Goal: Contribute content: Add original content to the website for others to see

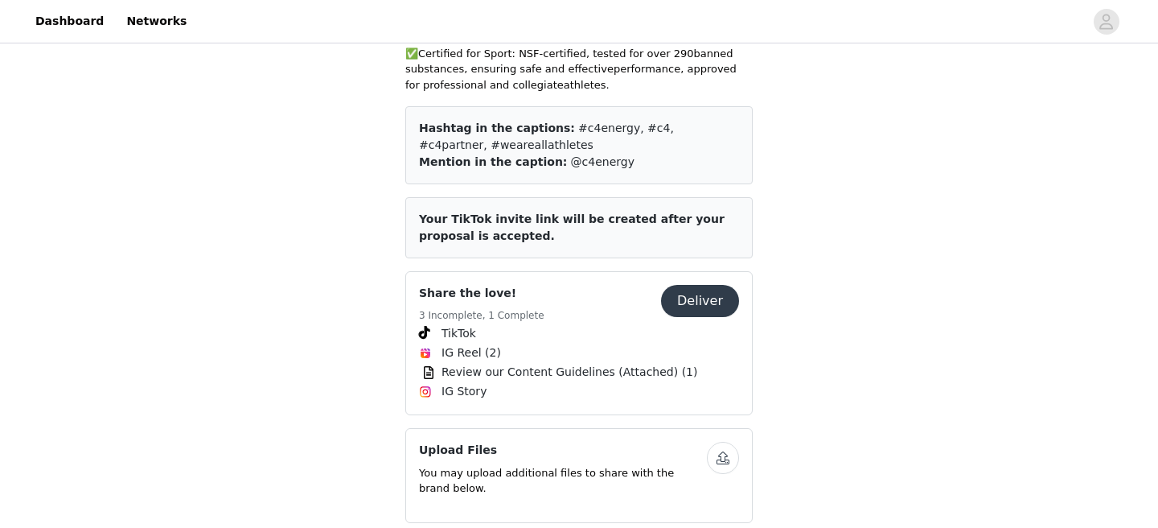
scroll to position [592, 0]
click at [697, 286] on button "Deliver" at bounding box center [700, 302] width 78 height 32
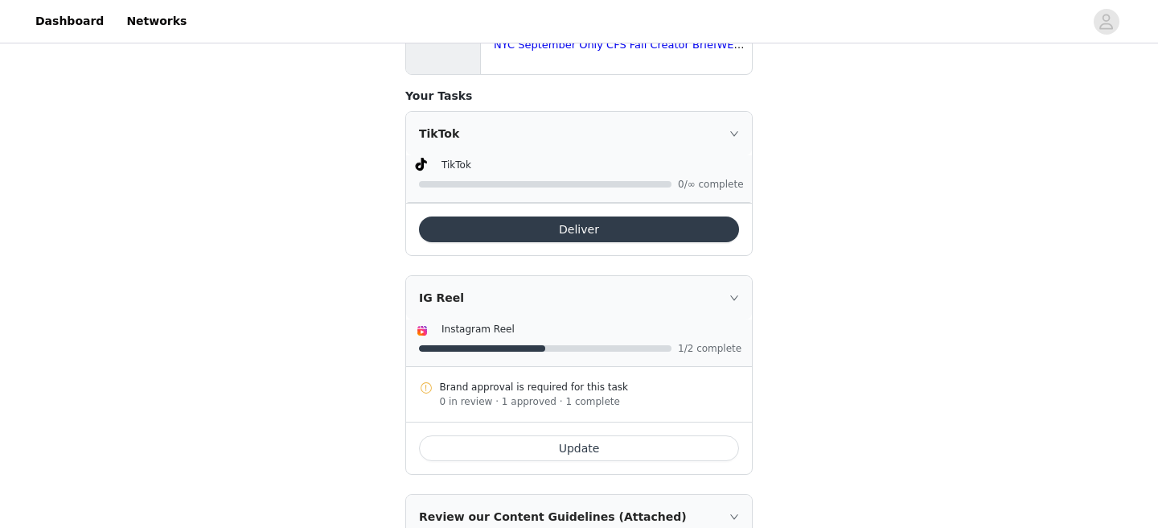
scroll to position [418, 0]
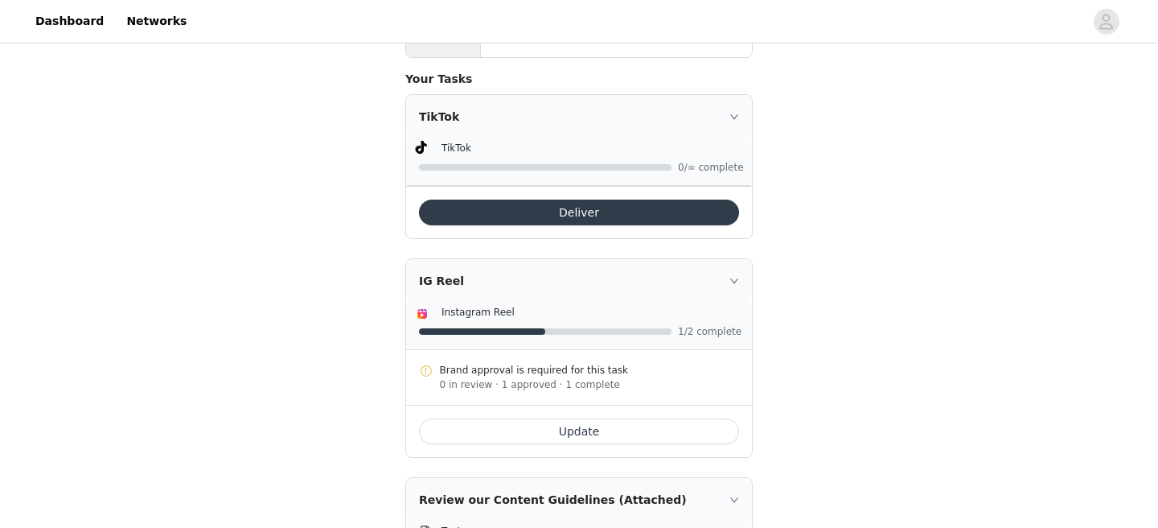
click at [566, 425] on button "Update" at bounding box center [579, 431] width 320 height 26
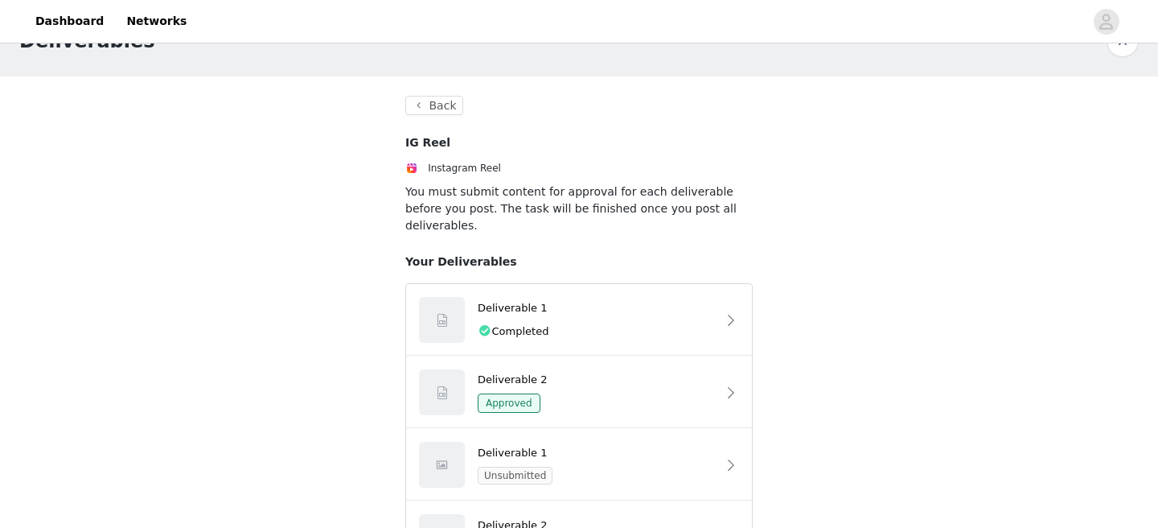
scroll to position [45, 0]
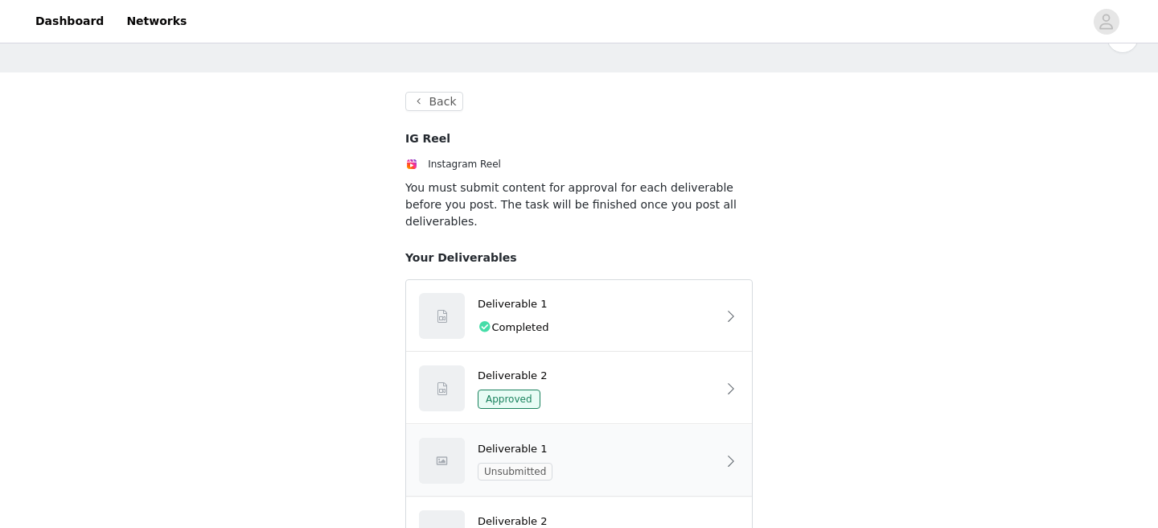
click at [595, 425] on div "Deliverable 1 Unsubmitted" at bounding box center [579, 461] width 346 height 72
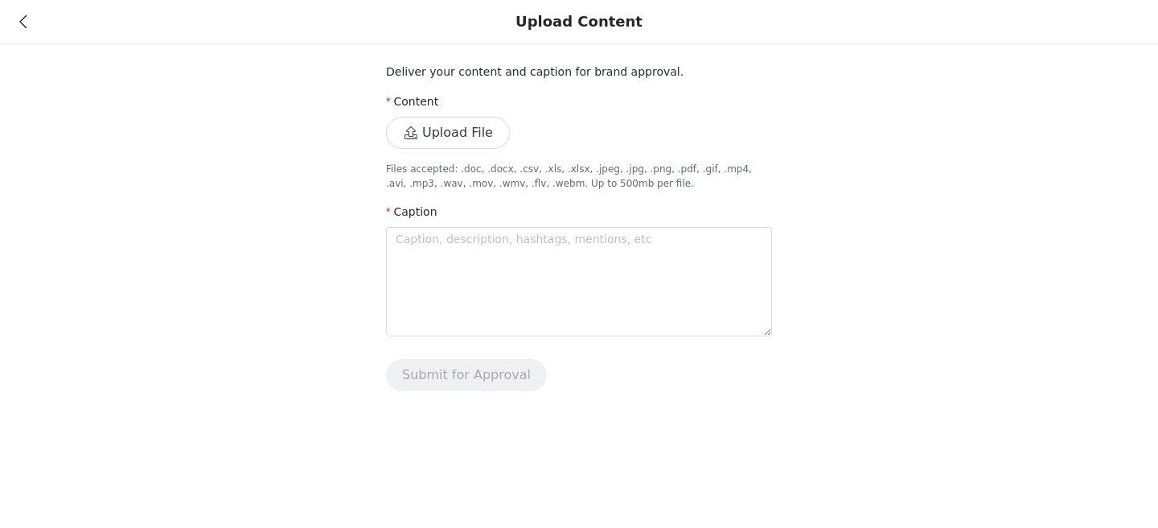
click at [22, 27] on icon at bounding box center [22, 21] width 7 height 11
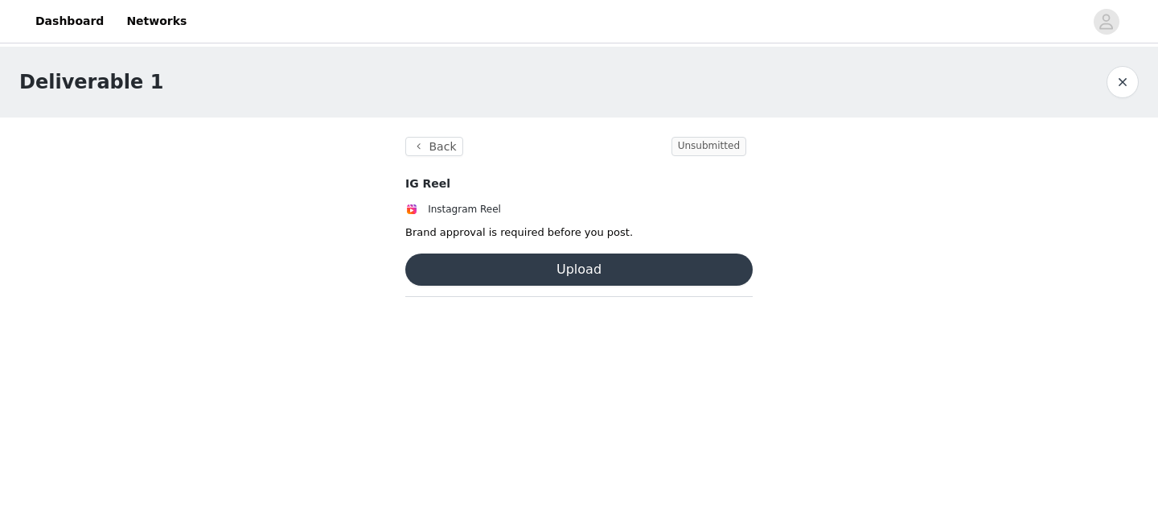
click at [512, 268] on button "Upload" at bounding box center [578, 269] width 347 height 32
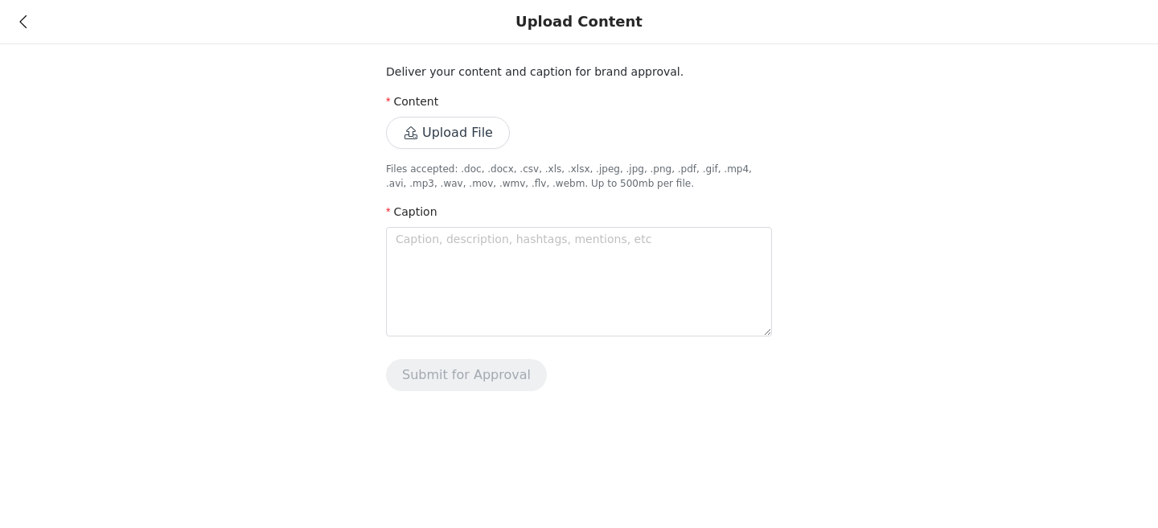
click at [18, 20] on div "Upload Content" at bounding box center [579, 22] width 1158 height 44
click at [17, 22] on div "Upload Content" at bounding box center [579, 22] width 1158 height 44
click at [20, 13] on div "Upload Content" at bounding box center [579, 22] width 1158 height 44
click at [23, 23] on icon at bounding box center [22, 21] width 7 height 11
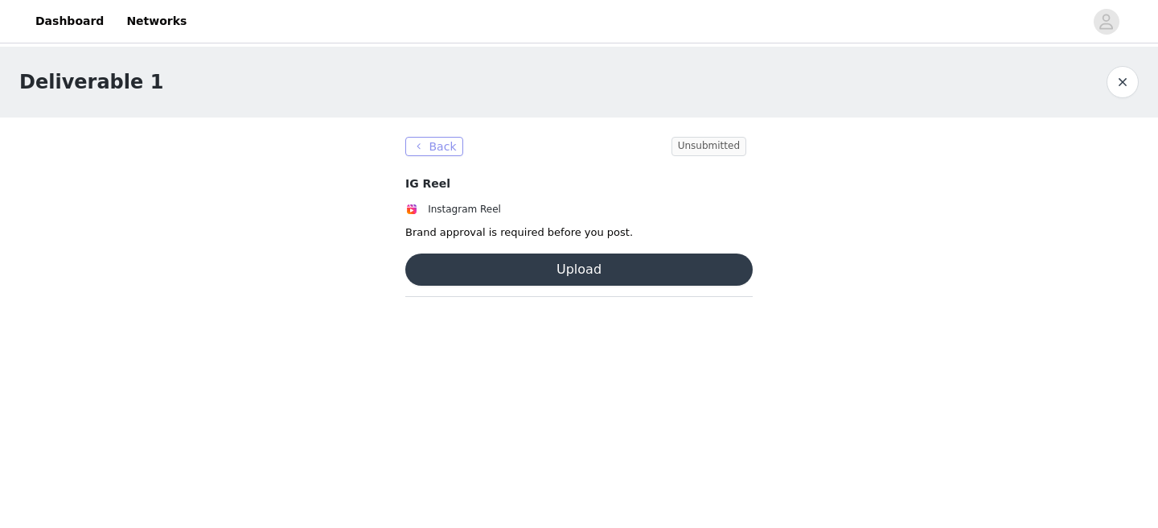
click at [421, 150] on button "Back" at bounding box center [434, 146] width 58 height 19
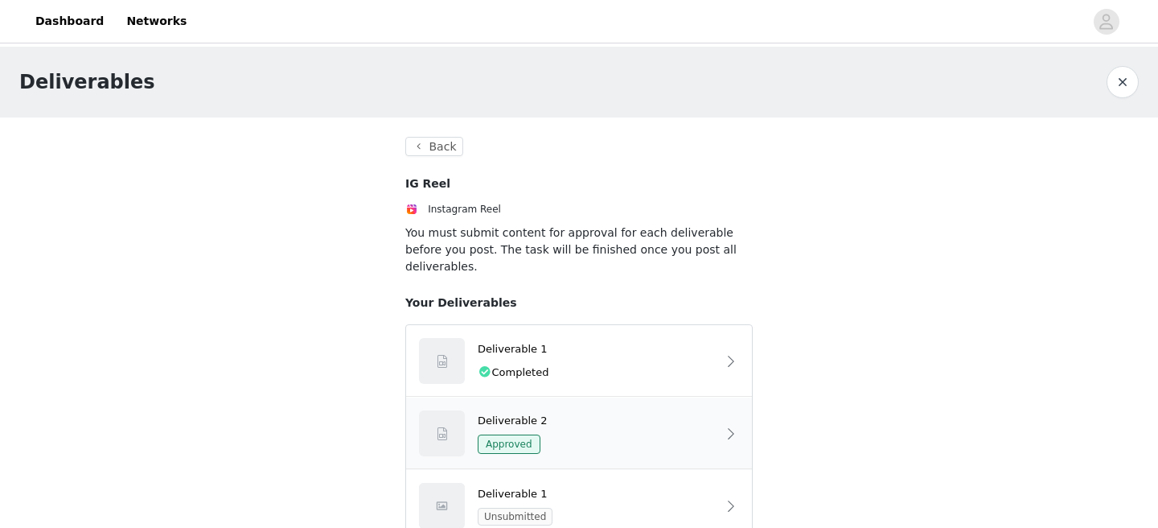
click at [639, 413] on div "Deliverable 2 Approved" at bounding box center [597, 434] width 239 height 42
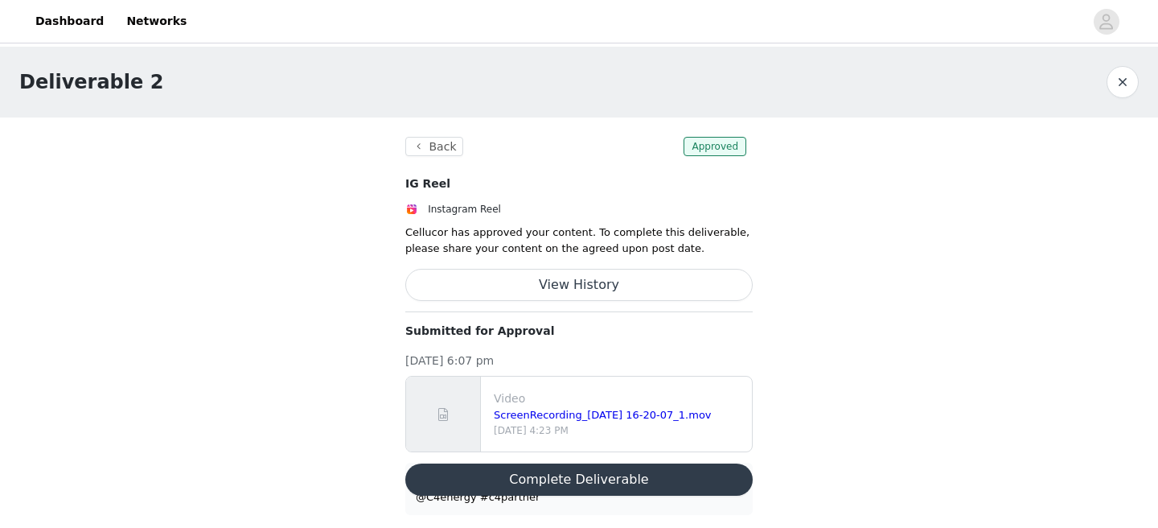
scroll to position [6, 0]
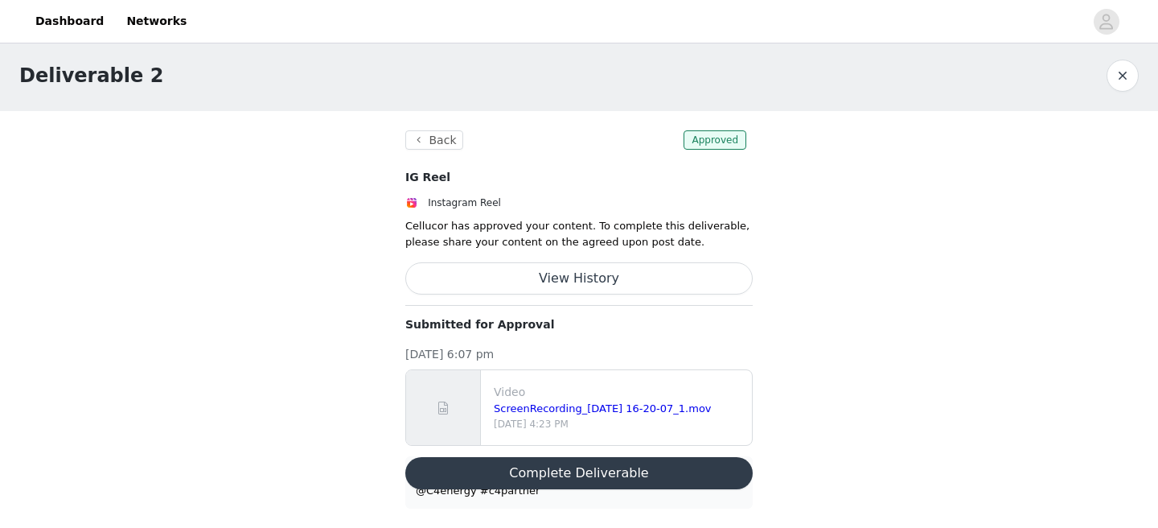
click at [613, 467] on button "Complete Deliverable" at bounding box center [578, 473] width 347 height 32
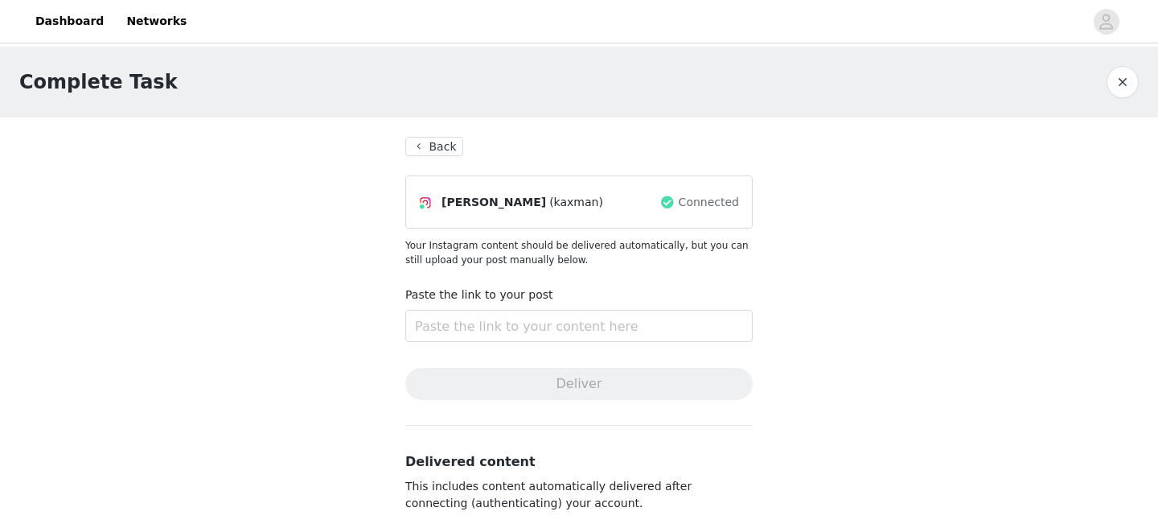
click at [443, 153] on button "Back" at bounding box center [434, 146] width 58 height 19
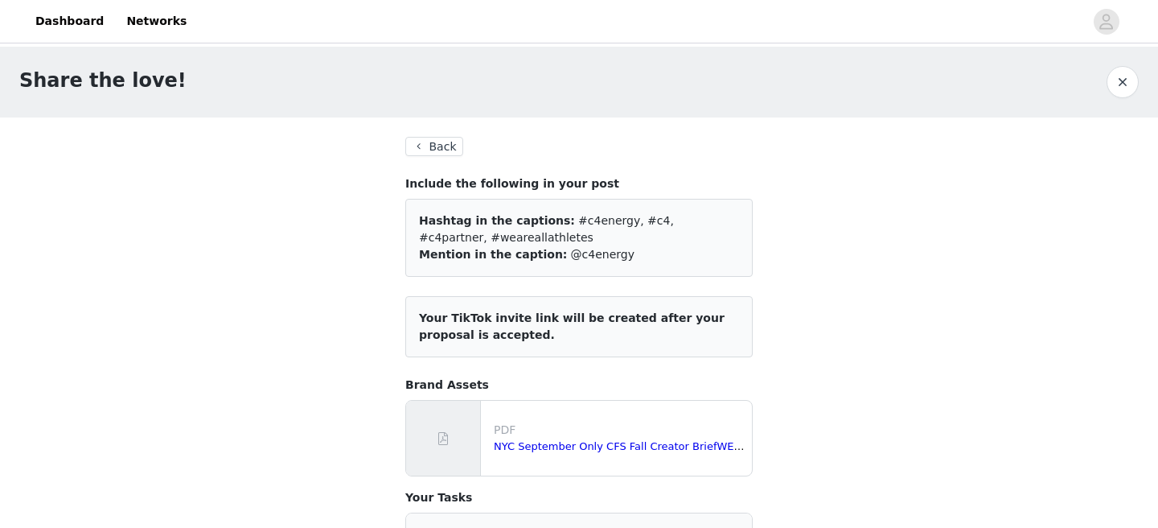
click at [443, 153] on button "Back" at bounding box center [434, 146] width 58 height 19
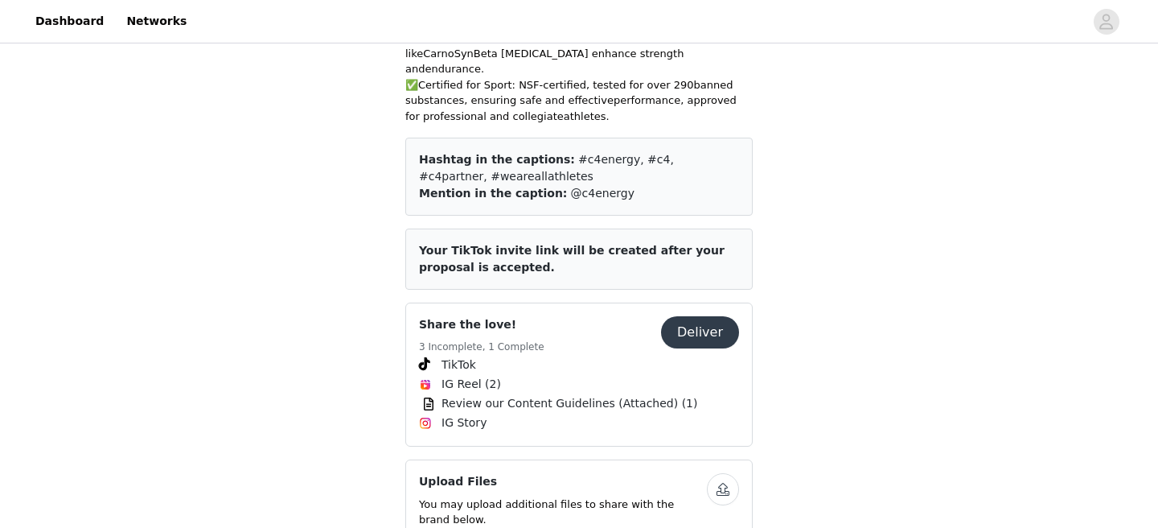
scroll to position [615, 0]
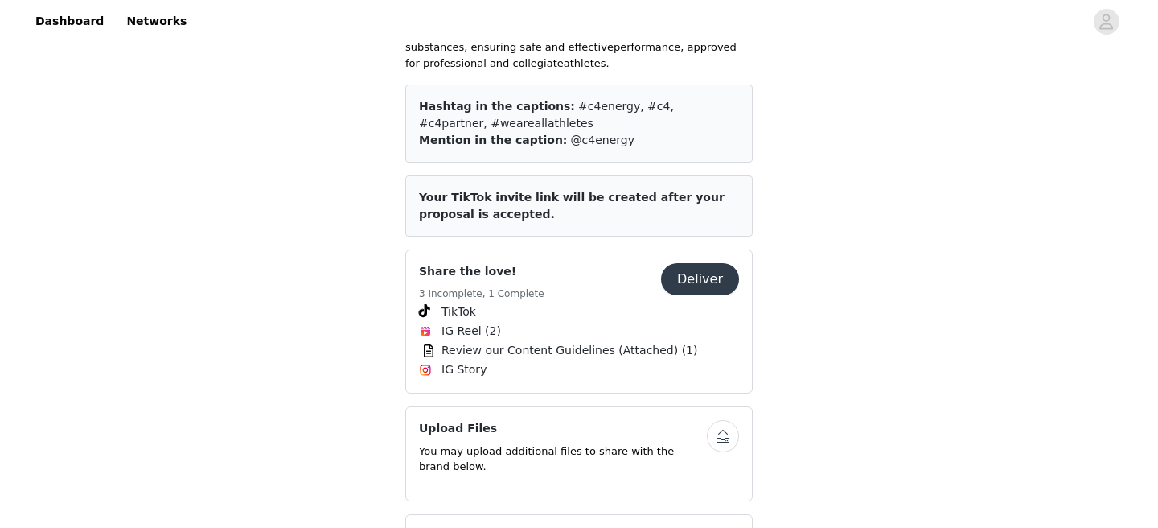
click at [695, 263] on button "Deliver" at bounding box center [700, 279] width 78 height 32
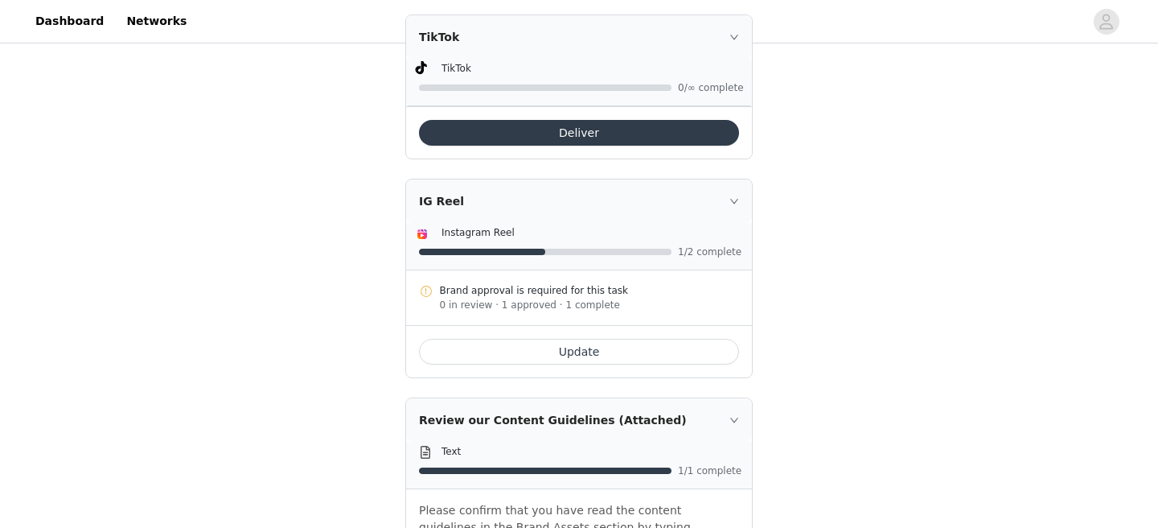
scroll to position [497, 0]
click at [580, 354] on button "Update" at bounding box center [579, 352] width 320 height 26
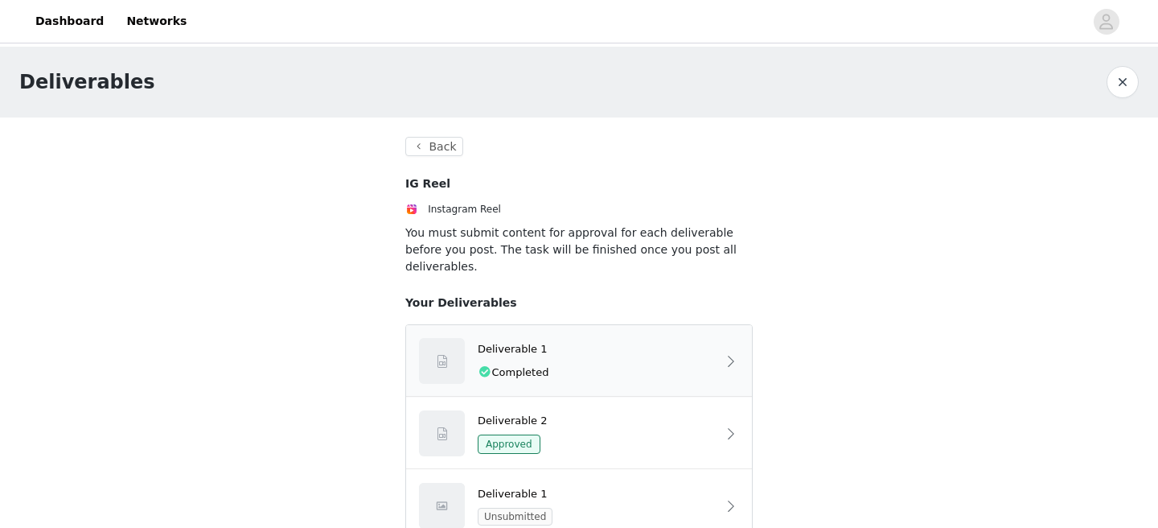
scroll to position [89, 0]
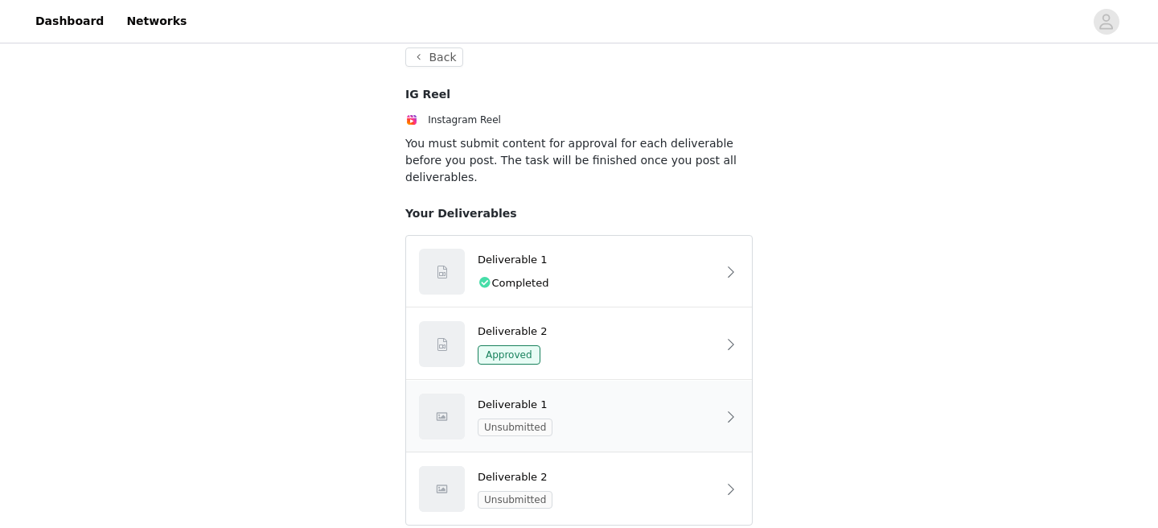
click at [536, 396] on div "Deliverable 1" at bounding box center [597, 404] width 239 height 16
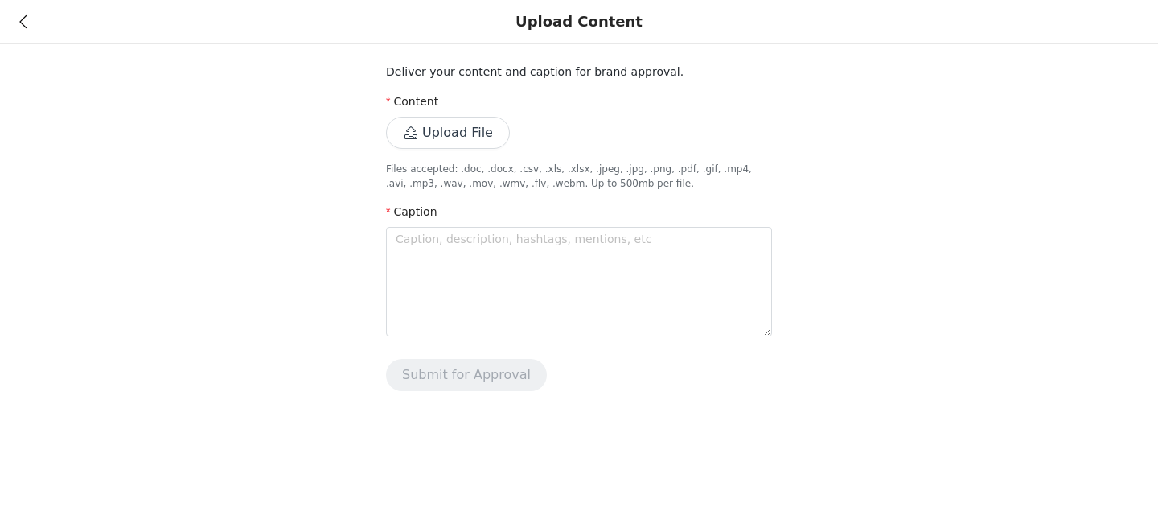
click at [445, 146] on button "Upload File" at bounding box center [448, 133] width 124 height 32
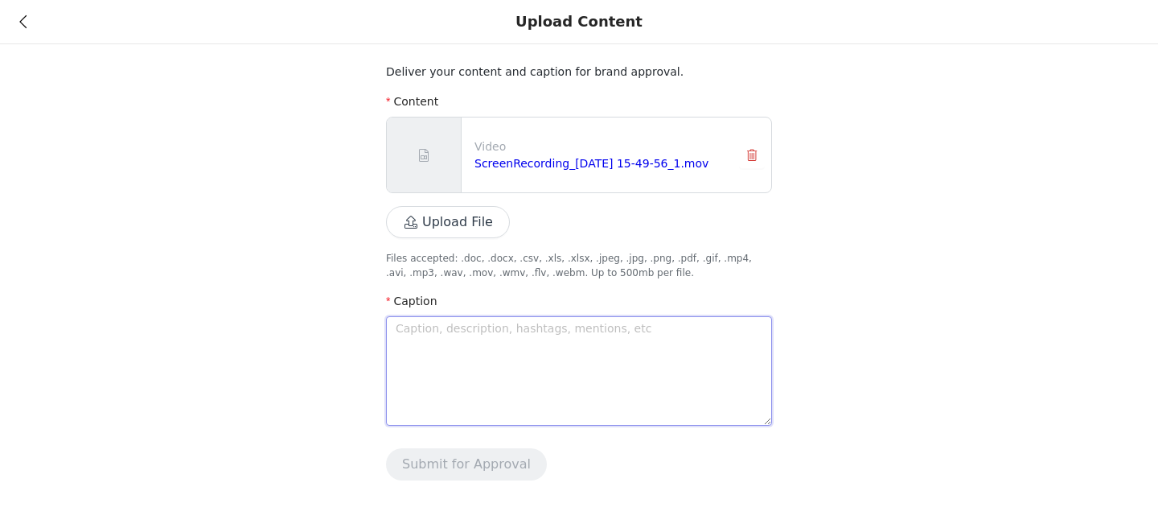
click at [421, 350] on textarea at bounding box center [579, 370] width 386 height 109
paste textarea "Shop @C4Energy on Amazon for up to 30% off during Prime Day Deals 10/7-10/8."
type textarea "Shop @C4Energy on Amazon for up to 30% off during Prime Day Deals 10/7-10/8."
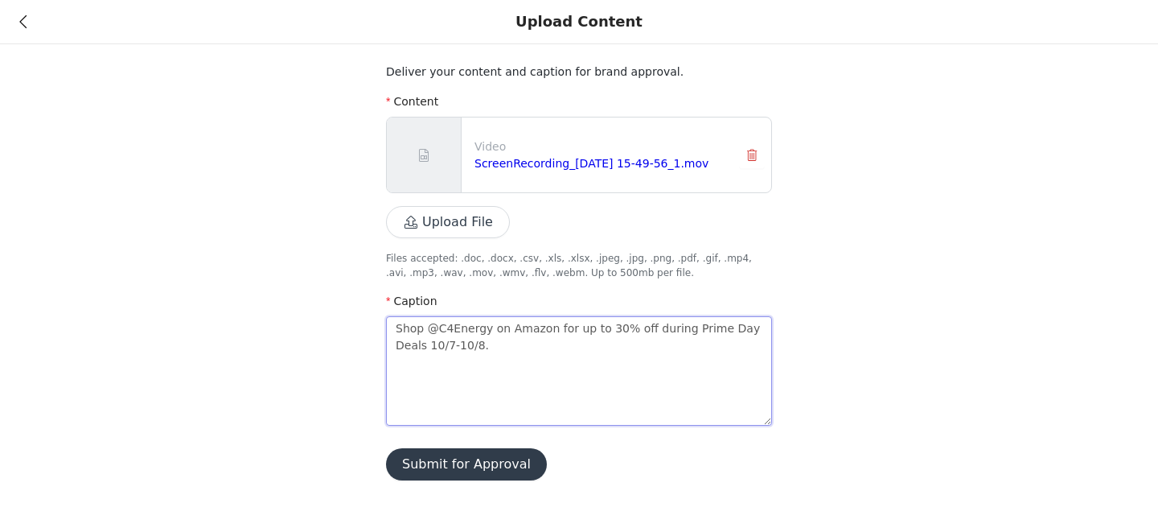
drag, startPoint x: 397, startPoint y: 327, endPoint x: 397, endPoint y: 301, distance: 25.7
click at [397, 327] on textarea "Shop @C4Energy on Amazon for up to 30% off during Prime Day Deals 10/7-10/8." at bounding box center [579, 370] width 386 height 109
type textarea "FShop @C4Energy on Amazon for up to 30% off during Prime Day Deals 10/7-10/8."
type textarea "FoShop @C4Energy on Amazon for up to 30% off during Prime Day Deals 10/7-10/8."
type textarea "FShop @C4Energy on Amazon for up to 30% off during Prime Day Deals 10/7-10/8."
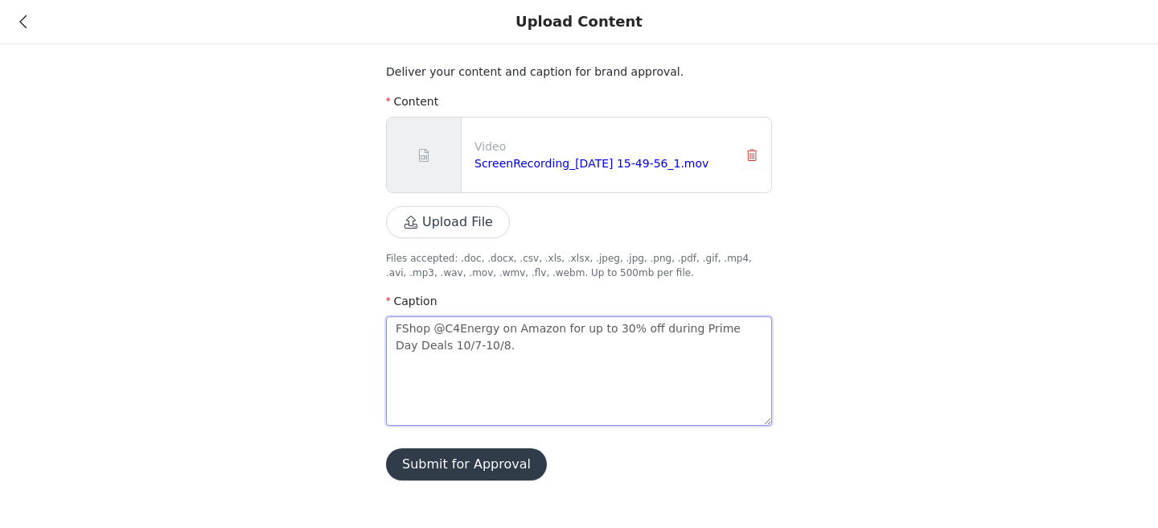
type textarea "FlShop @C4Energy on Amazon for up to 30% off during Prime Day Deals 10/7-10/8."
type textarea "FloShop @C4Energy on Amazon for up to 30% off during Prime Day Deals 10/7-10/8."
type textarea "FlorShop @C4Energy on Amazon for up to 30% off during Prime Day Deals 10/7-10/8."
type textarea "FloriShop @C4Energy on Amazon for up to 30% off during Prime Day Deals 10/7-10/…"
type textarea "FloridShop @C4Energy on Amazon for up to 30% off during Prime Day Deals 10/7-10…"
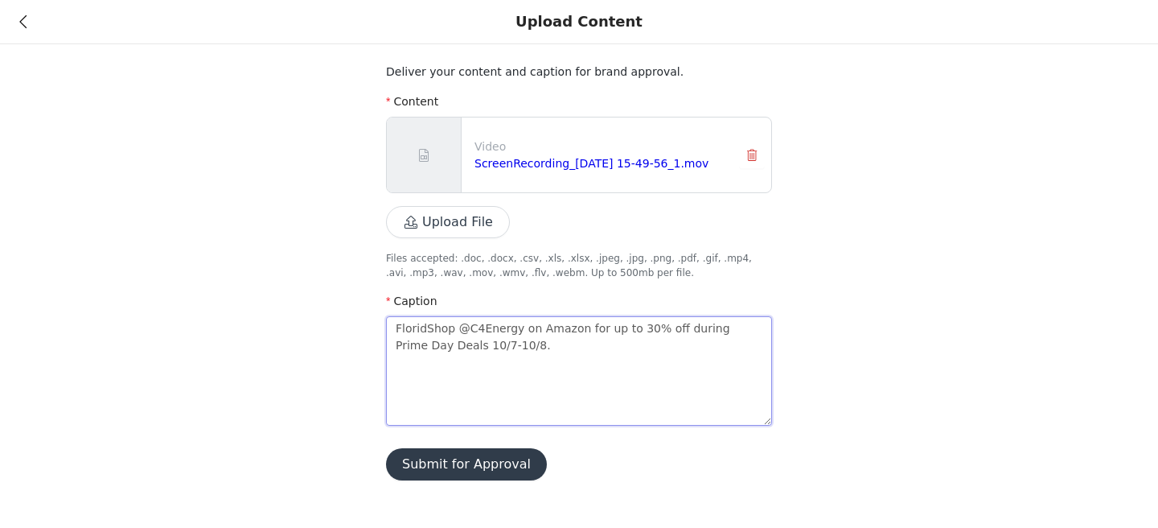
type textarea "FloridaShop @C4Energy on Amazon for up to 30% off during Prime Day Deals 10/7-1…"
type textarea "[US_STATE] Shop @C4Energy on Amazon for up to 30% off during Prime Day Deals 10…"
type textarea "[US_STATE] HShop @C4Energy on Amazon for up to 30% off during Prime Day Deals 1…"
type textarea "[US_STATE] HeShop @C4Energy on Amazon for up to 30% off during Prime Day Deals …"
type textarea "[US_STATE] HeaShop @C4Energy on Amazon for up to 30% off during Prime Day Deals…"
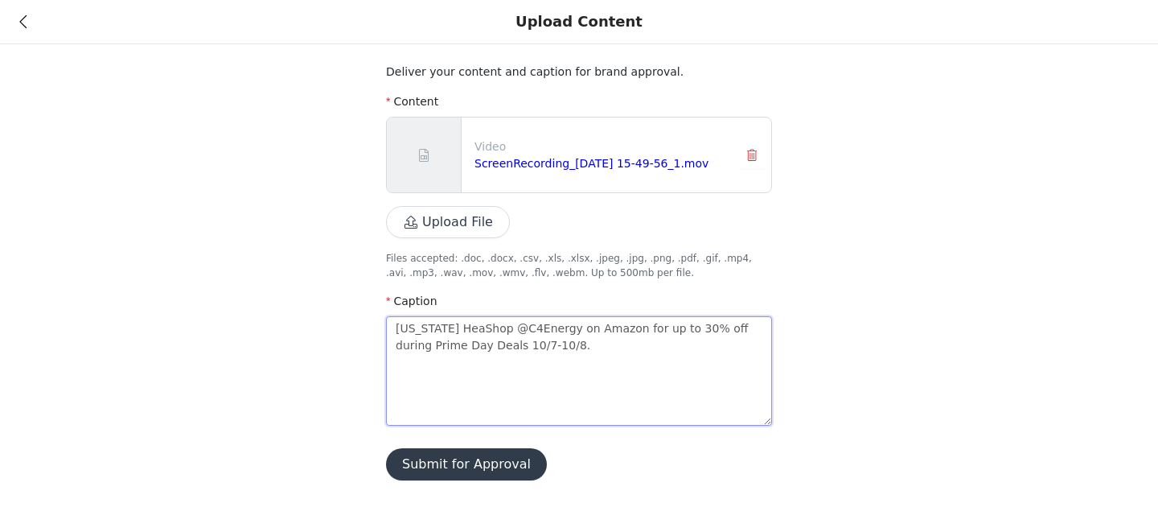
type textarea "[US_STATE] HeatShop @C4Energy on Amazon for up to 30% off during Prime Day Deal…"
type textarea "[US_STATE] Heat Shop @C4Energy on Amazon for up to 30% off during Prime Day Dea…"
type textarea "[US_STATE] HeatShop @C4Energy on Amazon for up to 30% off during Prime Day Deal…"
type textarea "[US_STATE] HeaShop @C4Energy on Amazon for up to 30% off during Prime Day Deals…"
type textarea "[US_STATE] HeShop @C4Energy on Amazon for up to 30% off during Prime Day Deals …"
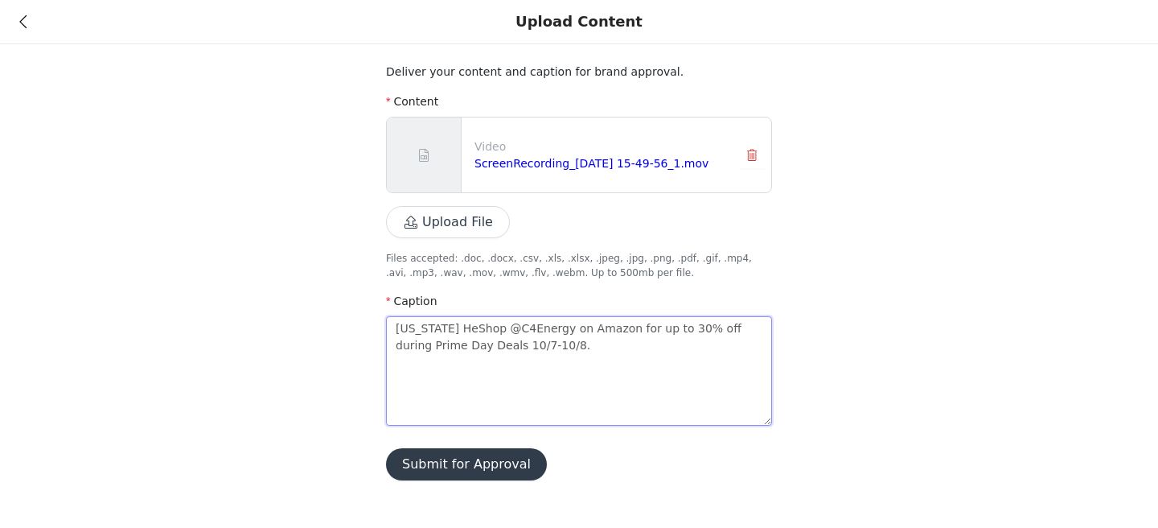
type textarea "[US_STATE] HShop @C4Energy on Amazon for up to 30% off during Prime Day Deals 1…"
type textarea "[US_STATE] Shop @C4Energy on Amazon for up to 30% off during Prime Day Deals 10…"
type textarea "[US_STATE] heShop @C4Energy on Amazon for up to 30% off during Prime Day Deals …"
type textarea "[US_STATE] heaShop @C4Energy on Amazon for up to 30% off during Prime Day Deals…"
type textarea "[US_STATE] heatShop @C4Energy on Amazon for up to 30% off during Prime Day Deal…"
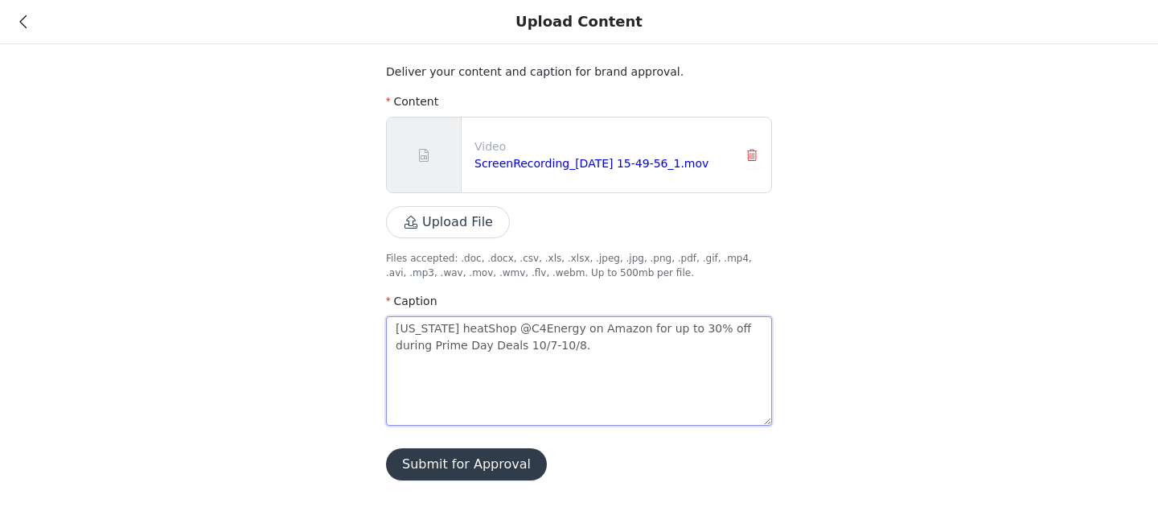
type textarea "[US_STATE] heat Shop @C4Energy on Amazon for up to 30% off during Prime Day Dea…"
type textarea "[US_STATE] heat hShop @C4Energy on Amazon for up to 30% off during Prime Day De…"
type textarea "[US_STATE] heat hiShop @C4Energy on Amazon for up to 30% off during Prime Day D…"
type textarea "[US_STATE] heat hitShop @C4Energy on Amazon for up to 30% off during Prime Day …"
type textarea "[US_STATE] heat hitsShop @C4Energy on Amazon for up to 30% off during Prime Day…"
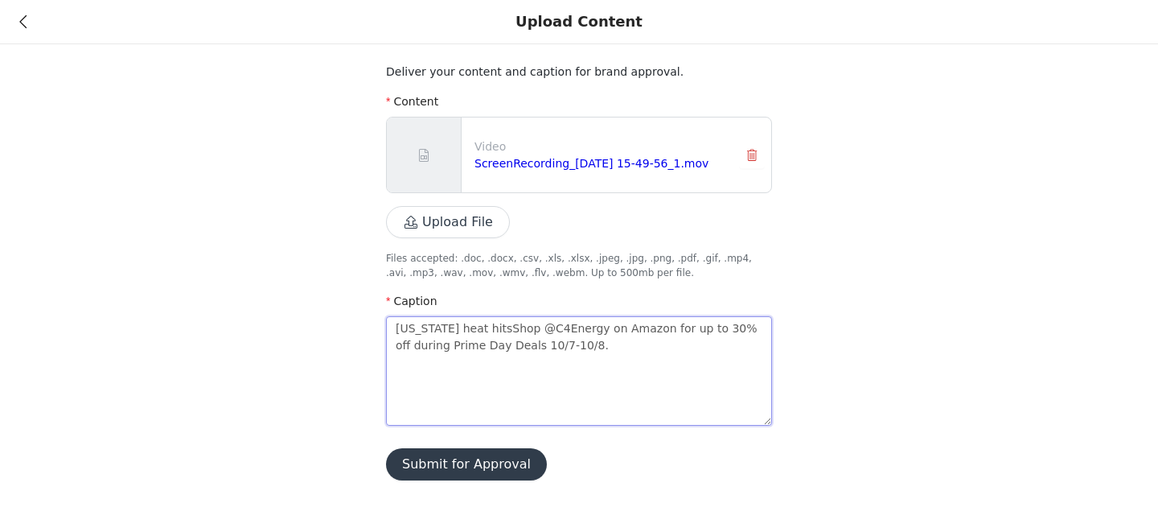
type textarea "[US_STATE] heat hits Shop @C4Energy on Amazon for up to 30% off during Prime Da…"
type textarea "[US_STATE] heat hits dShop @C4Energy on Amazon for up to 30% off during Prime D…"
type textarea "[US_STATE] heat hits [PERSON_NAME] @C4Energy on Amazon for up to 30% off during…"
type textarea "[US_STATE] heat hits difShop @C4Energy on Amazon for up to 30% off during Prime…"
type textarea "[US_STATE] heat hits diffShop @C4Energy on Amazon for up to 30% off during Prim…"
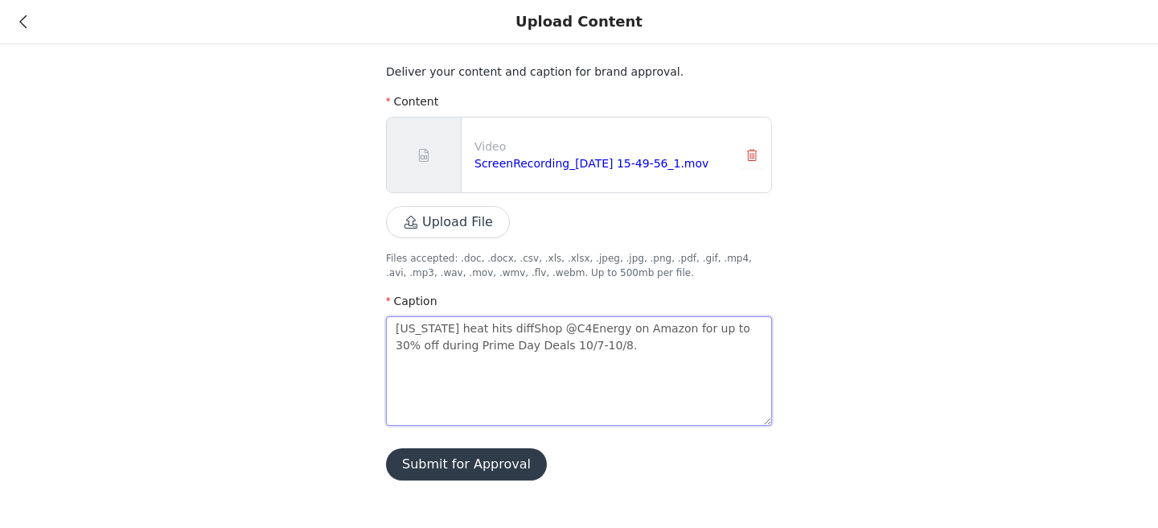
type textarea "[US_STATE] heat hits diffyShop @C4Energy on Amazon for up to 30% off during Pri…"
type textarea "[US_STATE] heat hits diffypShop @C4Energy on Amazon for up to 30% off during Pr…"
type textarea "[US_STATE] heat hits diffypoShop @C4Energy on Amazon for up to 30% off during P…"
type textarea "[US_STATE] heat hits diffypooShop @C4Energy on Amazon for up to 30% off during …"
type textarea "[US_STATE] heat hits diffypoo Shop @C4Energy on Amazon for up to 30% off during…"
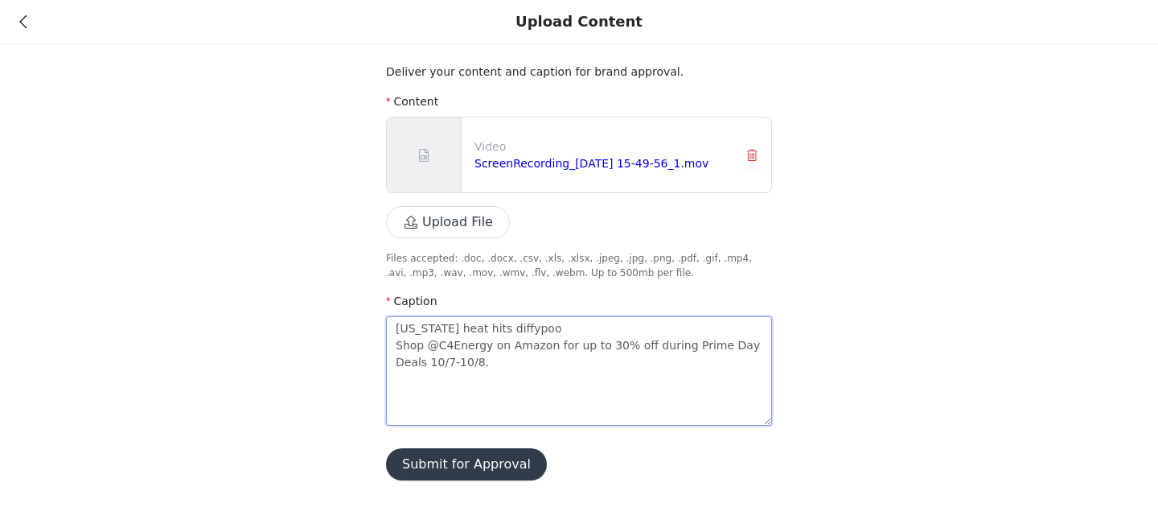
type textarea "[US_STATE] heat hits diffypoo -Shop @C4Energy on Amazon for up to 30% off durin…"
type textarea "[US_STATE] heat hits diffypoo - Shop @C4Energy on Amazon for up to 30% off duri…"
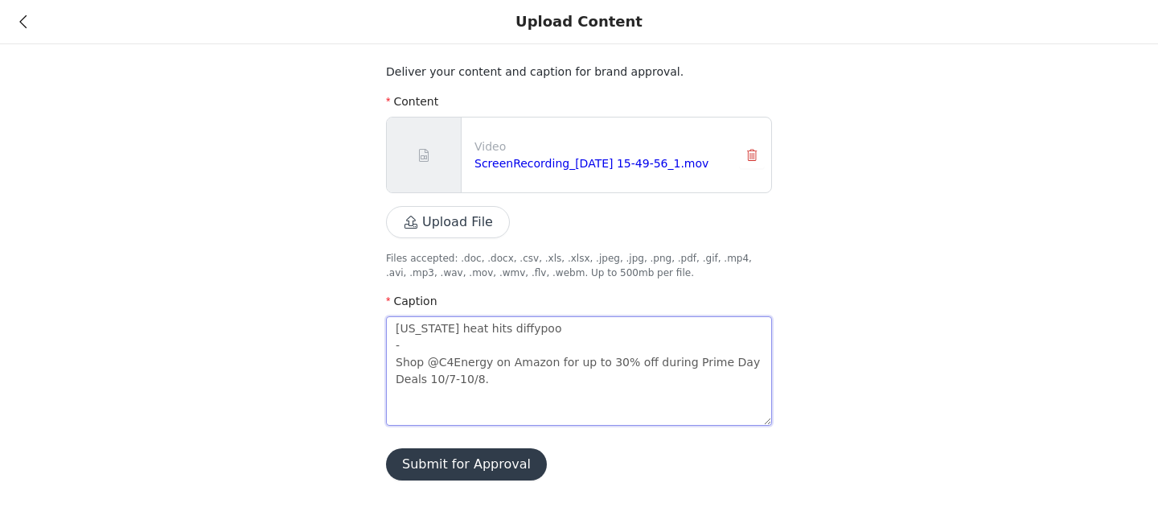
click at [532, 329] on textarea "[US_STATE] heat hits diffypoo - Shop @C4Energy on Amazon for up to 30% off duri…" at bounding box center [579, 370] width 386 height 109
type textarea "[US_STATE] heat hits diffypoo. - Shop @C4Energy on Amazon for up to 30% off dur…"
type textarea "[US_STATE] heat hits diffypoo - Shop @C4Energy on Amazon for up to 30% off duri…"
type textarea "[US_STATE] heat hits diffypoo ho - Shop @C4Energy on Amazon for up to 30% off d…"
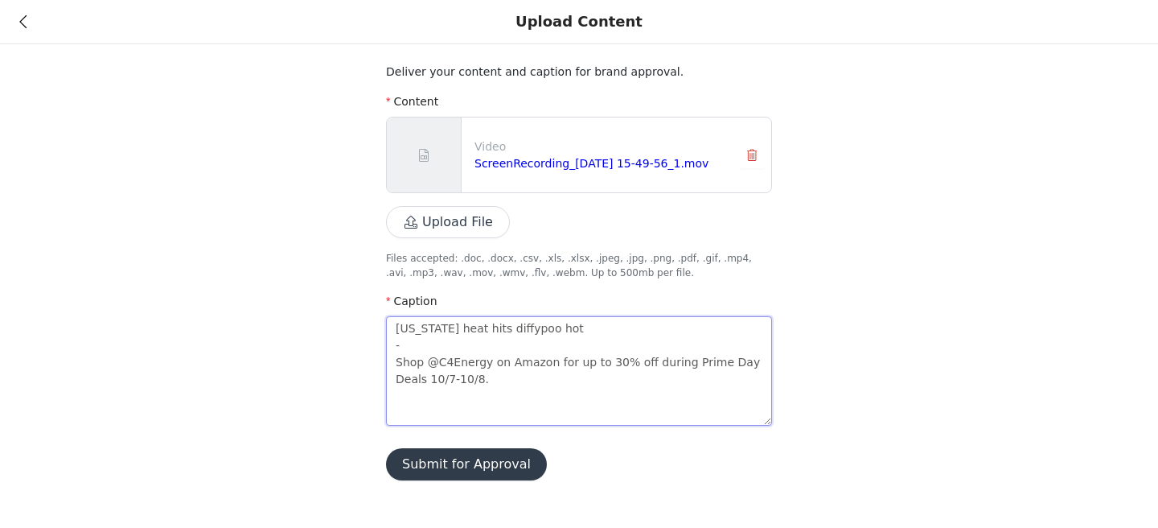
type textarea "[US_STATE] heat hits diffypoo hot - Shop @C4Energy on Amazon for up to 30% off …"
type textarea "[US_STATE] heat hits diffypoo ho - Shop @C4Energy on Amazon for up to 30% off d…"
type textarea "[US_STATE] heat hits diffypoo h - Shop @C4Energy on Amazon for up to 30% off du…"
type textarea "[US_STATE] heat hits diffypoo - Shop @C4Energy on Amazon for up to 30% off duri…"
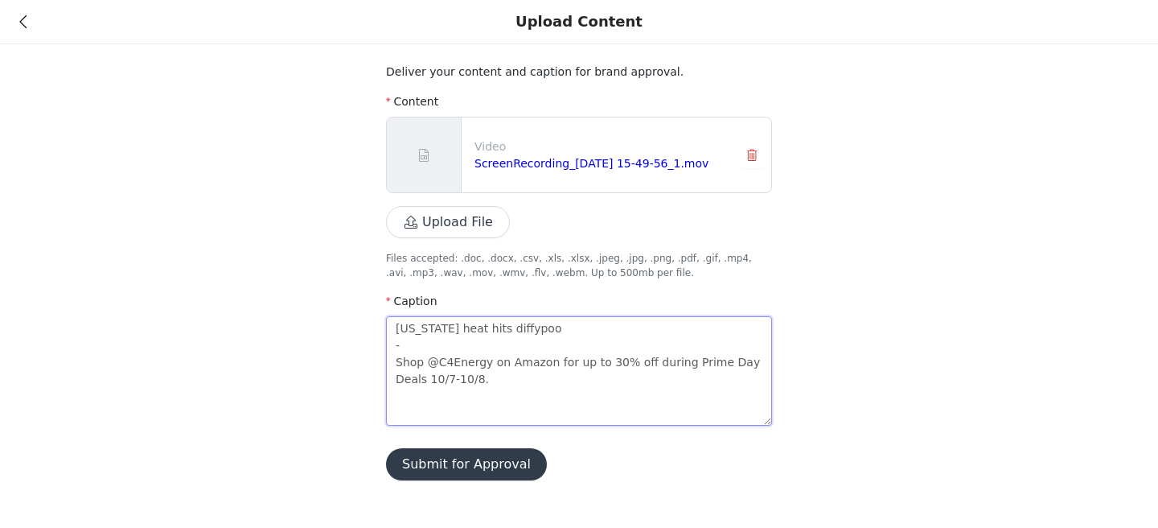
paste textarea "🥵"
type textarea "[US_STATE] heat hits diffypoo 🥵 - Shop @C4Energy on Amazon for up to 30% off du…"
click at [503, 370] on textarea "[US_STATE] heat hits diffypoo 🥵 - Shop @C4Energy on Amazon for up to 30% off du…" at bounding box center [579, 370] width 386 height 109
drag, startPoint x: 428, startPoint y: 363, endPoint x: 361, endPoint y: 363, distance: 66.8
click at [361, 363] on div "Deliver your content and caption for brand approval. Content Video ScreenRecord…" at bounding box center [579, 249] width 1158 height 499
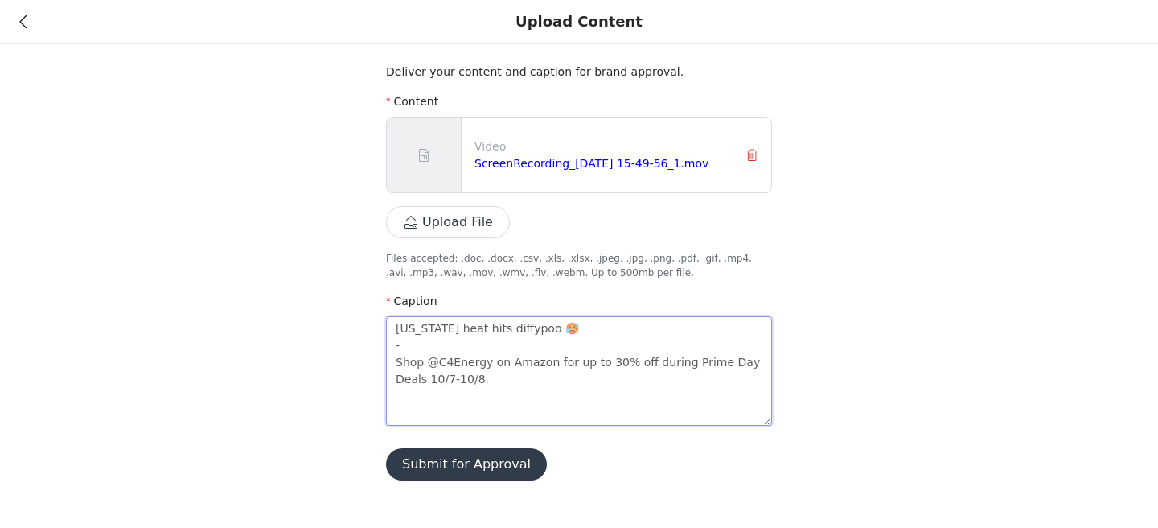
type textarea "[US_STATE] heat hits diffypoo 🥵 - H@C4Energy on Amazon for up to 30% off during…"
type textarea "[US_STATE] heat hits diffypoo 🥵 - Hi@C4Energy on Amazon for up to 30% off durin…"
type textarea "[US_STATE] heat hits diffypoo 🥵 - Hit@C4Energy on Amazon for up to 30% off duri…"
type textarea "[US_STATE] heat hits diffypoo 🥵 - Hit @C4Energy on Amazon for up to 30% off dur…"
type textarea "[US_STATE] heat hits diffypoo 🥵 - Hit t@C4Energy on Amazon for up to 30% off du…"
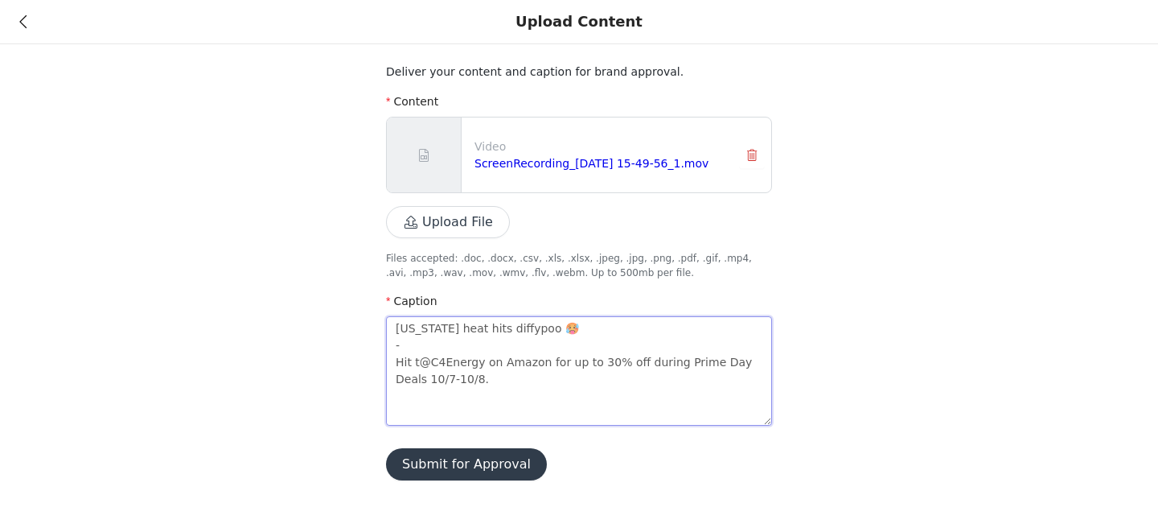
type textarea "[US_STATE] heat hits diffypoo 🥵 - Hit th@C4Energy on Amazon for up to 30% off d…"
type textarea "[US_STATE] heat hits diffypoo 🥵 - Hit the@C4Energy on Amazon for up to 30% off …"
type textarea "[US_STATE] heat hits diffypoo 🥵 - Hit the @C4Energy on Amazon for up to 30% off…"
type textarea "[US_STATE] heat hits diffypoo 🥵 - Hit the l@C4Energy on Amazon for up to 30% of…"
type textarea "[US_STATE] heat hits diffypoo 🥵 - Hit the li@C4Energy on Amazon for up to 30% o…"
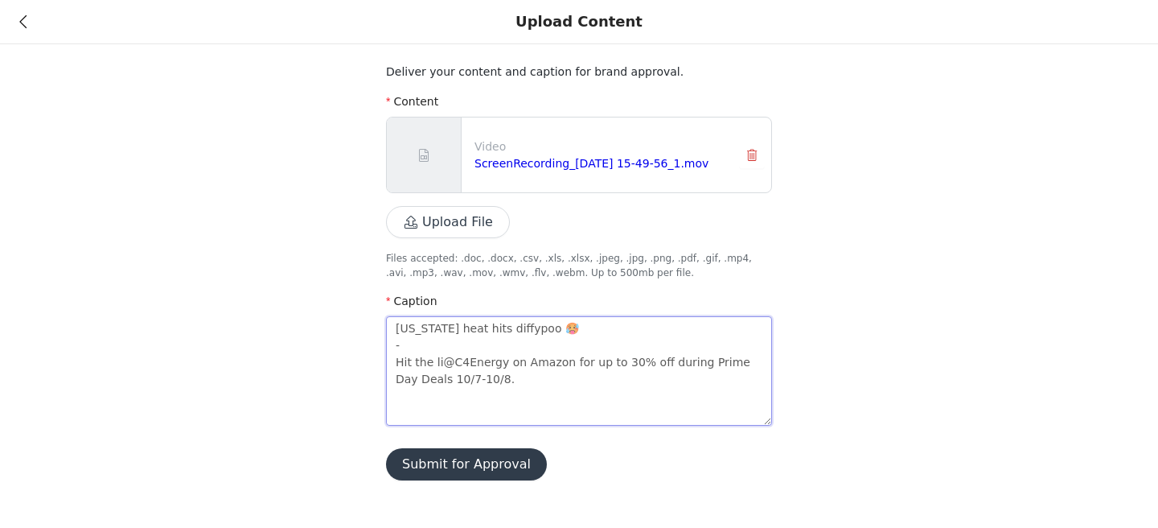
type textarea "[US_STATE] heat hits diffypoo 🥵 - Hit the lin@C4Energy on Amazon for up to 30% …"
type textarea "[US_STATE] heat hits diffypoo 🥵 - Hit the link@C4Energy on Amazon for up to 30%…"
type textarea "[US_STATE] heat hits diffypoo 🥵 - Hit the link @C4Energy on Amazon for up to 30…"
type textarea "[US_STATE] heat hits diffypoo 🥵 - Hit the link i@C4Energy on Amazon for up to 3…"
type textarea "[US_STATE] heat hits diffypoo 🥵 - Hit the link in@C4Energy on Amazon for up to …"
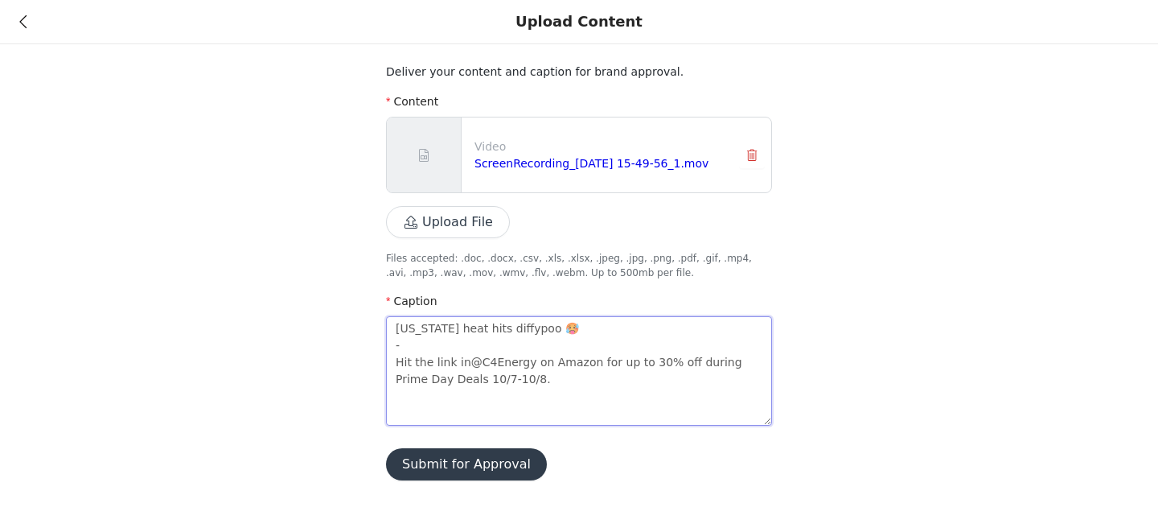
type textarea "[US_STATE] heat hits diffypoo 🥵 - Hit the link in @C4Energy on Amazon for up to…"
type textarea "[US_STATE] heat hits diffypoo 🥵 - Hit the link in m@C4Energy on Amazon for up t…"
type textarea "[US_STATE] heat hits diffypoo 🥵 - Hit the link in my@C4Energy on Amazon for up …"
type textarea "[US_STATE] heat hits diffypoo 🥵 - Hit the link in my @C4Energy on Amazon for up…"
type textarea "[US_STATE] heat hits diffypoo 🥵 - Hit the link in my bi@C4Energy on Amazon for …"
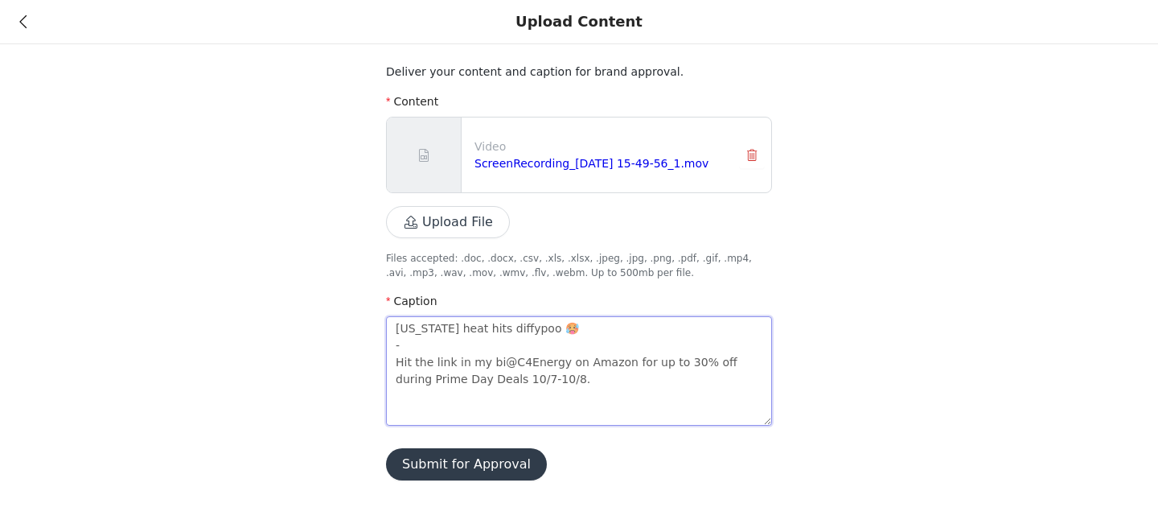
type textarea "[US_STATE] heat hits diffypoo 🥵 - Hit the link in my bio@C4Energy on Amazon for…"
type textarea "[US_STATE] heat hits diffypoo 🥵 - Hit the link in my bio @C4Energy on Amazon fo…"
type textarea "[US_STATE] heat hits diffypoo 🥵 - Hit the link in my bio t@C4Energy on Amazon f…"
type textarea "[US_STATE] heat hits diffypoo 🥵 - Hit the link in my bio to@C4Energy on Amazon …"
type textarea "[US_STATE] heat hits diffypoo 🥵 - Hit the link in my bio to @C4Energy on Amazon…"
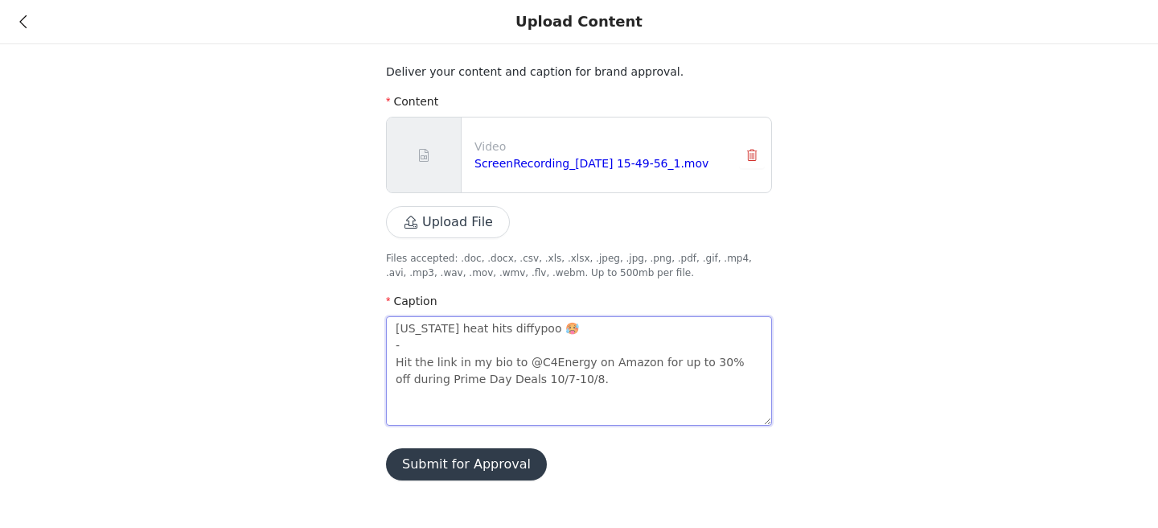
type textarea "[US_STATE] heat hits diffypoo 🥵 - Hit the link in my bio to s@C4Energy on Amazo…"
type textarea "[US_STATE] heat hits diffypoo 🥵 - Hit the link in my bio to sh@C4Energy on Amaz…"
type textarea "[US_STATE] heat hits diffypoo 🥵 - Hit the link in my bio to sho@C4Energy on Ama…"
type textarea "[US_STATE] heat hits diffypoo 🥵 - Hit the link in my bio to shop @C4Energy on A…"
click at [400, 369] on textarea "[US_STATE] heat hits diffypoo 🥵 - Hit the link in my bio to shop @C4Energy on A…" at bounding box center [579, 370] width 386 height 109
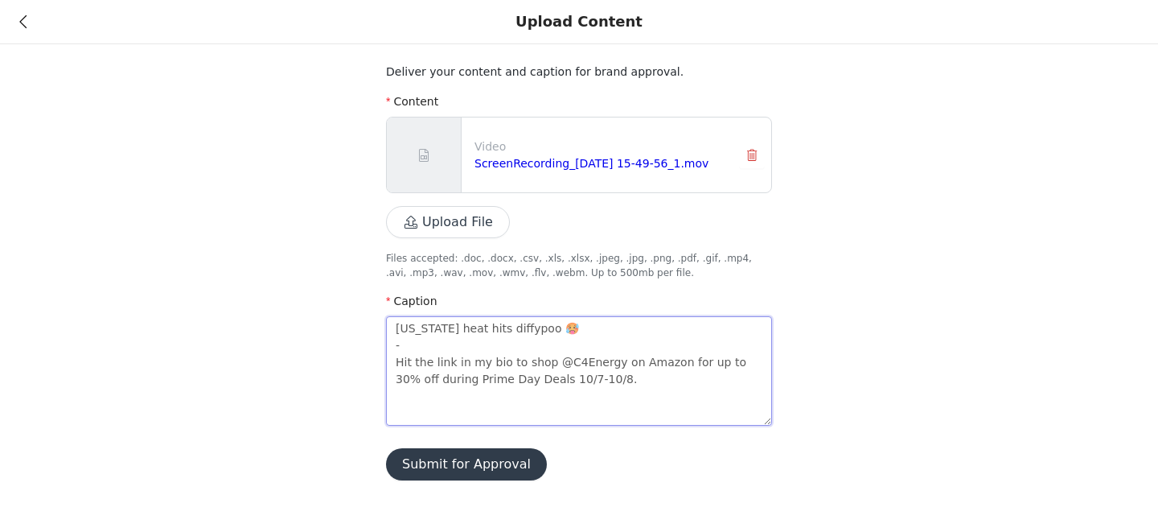
click at [400, 369] on textarea "[US_STATE] heat hits diffypoo 🥵 - Hit the link in my bio to shop @C4Energy on A…" at bounding box center [579, 370] width 386 height 109
click at [629, 363] on textarea "[US_STATE] heat hits diffypoo 🥵 - Hit the link in my bio to shop @C4Energy on A…" at bounding box center [579, 370] width 386 height 109
click at [648, 376] on textarea "[US_STATE] heat hits diffypoo 🥵 - Hit the link in my bio to shop @C4Energy on A…" at bounding box center [579, 370] width 386 height 109
click at [503, 376] on textarea "[US_STATE] heat hits diffypoo 🥵 - Hit the link in my bio to shop @C4Energy on A…" at bounding box center [579, 370] width 386 height 109
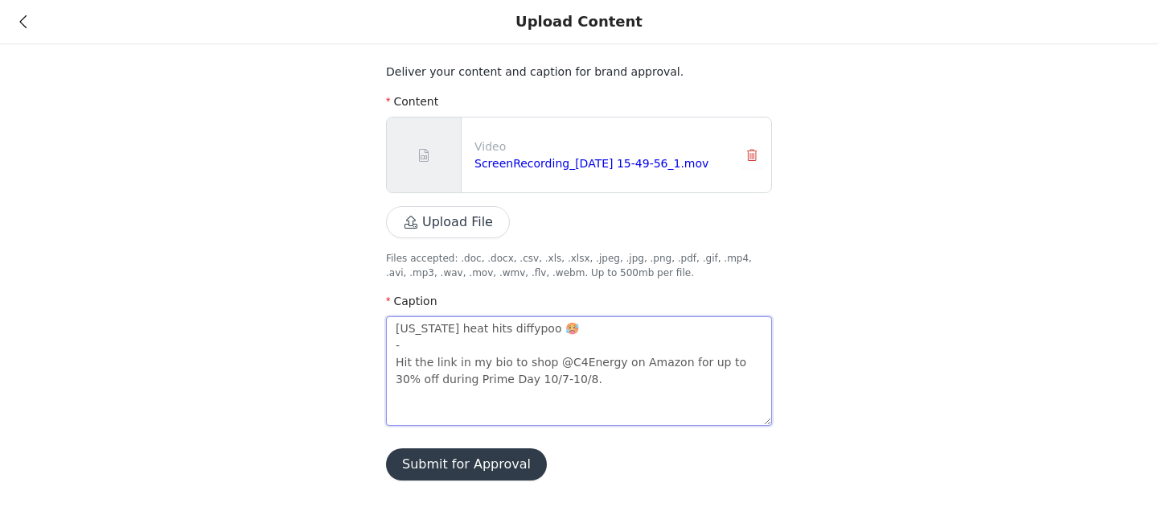
click at [584, 410] on textarea "[US_STATE] heat hits diffypoo 🥵 - Hit the link in my bio to shop @C4Energy on A…" at bounding box center [579, 370] width 386 height 109
type textarea "[US_STATE] heat hits diffypoo 🥵 - Hit the link in my bio to shop @C4Energy on A…"
click at [478, 469] on button "Submit for Approval" at bounding box center [466, 464] width 161 height 32
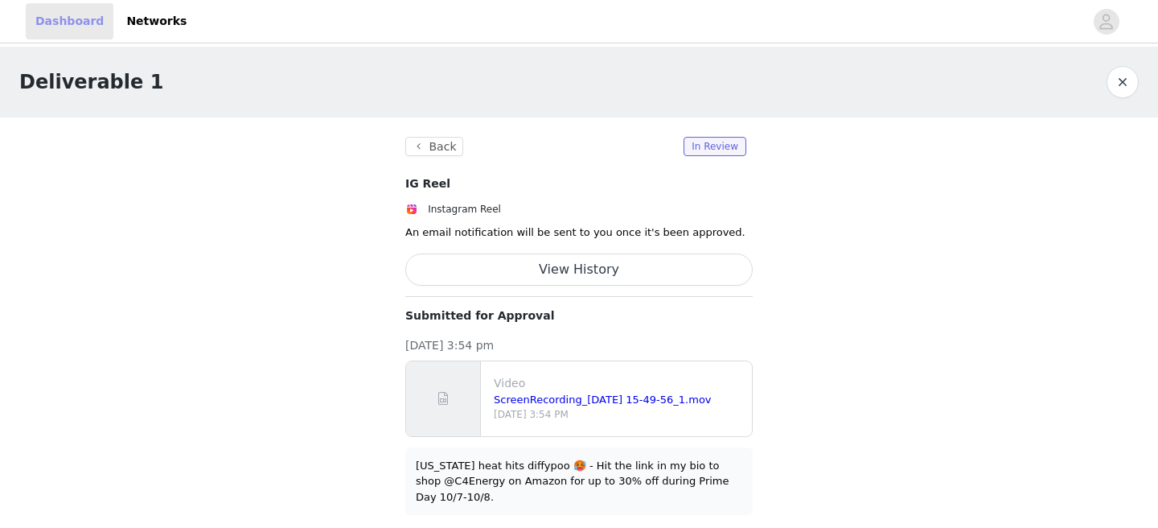
click at [78, 20] on link "Dashboard" at bounding box center [70, 21] width 88 height 36
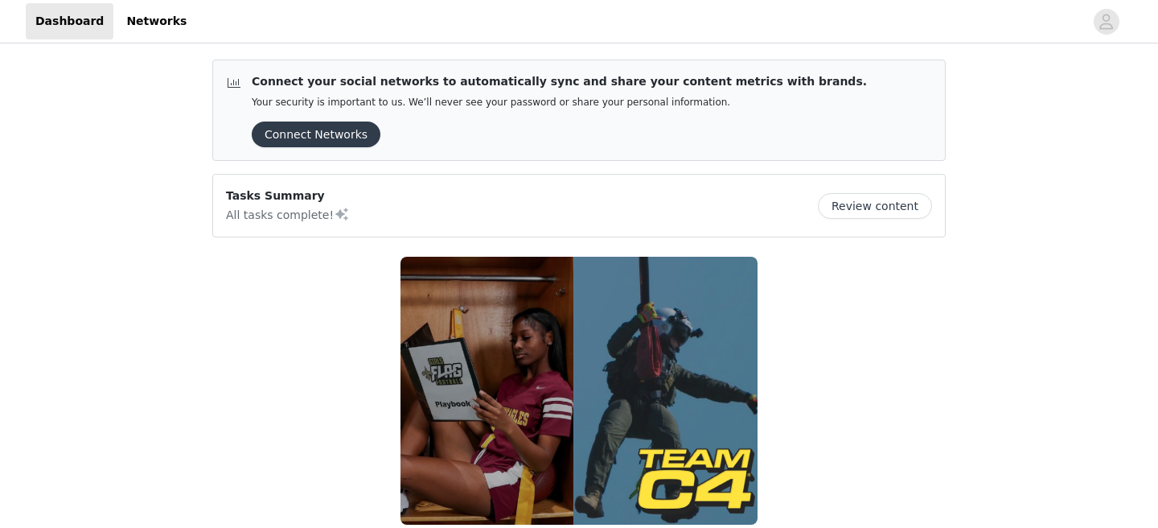
click at [857, 204] on button "Review content" at bounding box center [875, 206] width 114 height 26
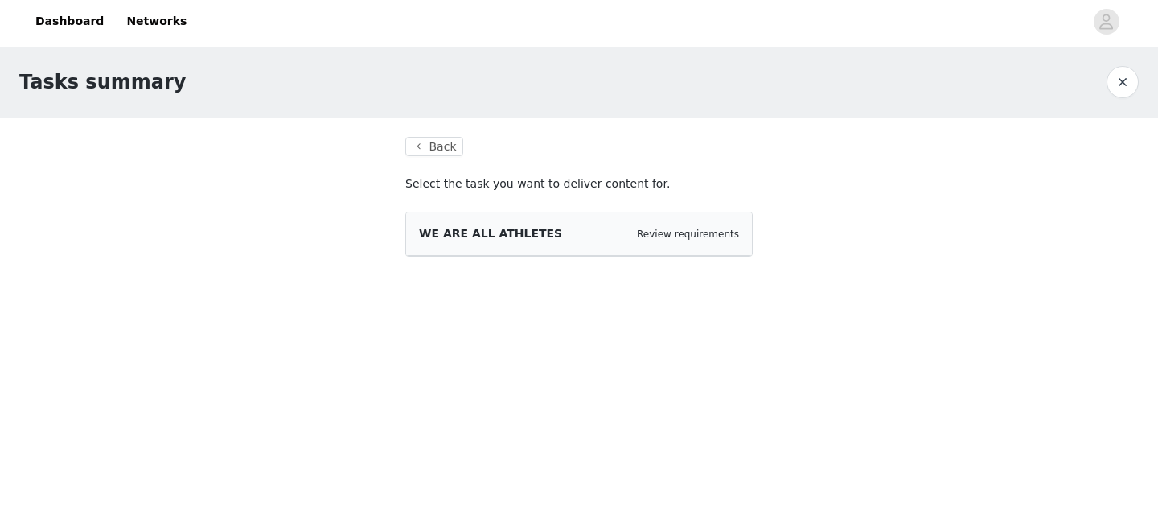
click at [469, 142] on section "Back Select the task you want to deliver content for. WE ARE ALL ATHLETES Revie…" at bounding box center [579, 206] width 386 height 178
click at [440, 142] on button "Back" at bounding box center [434, 146] width 58 height 19
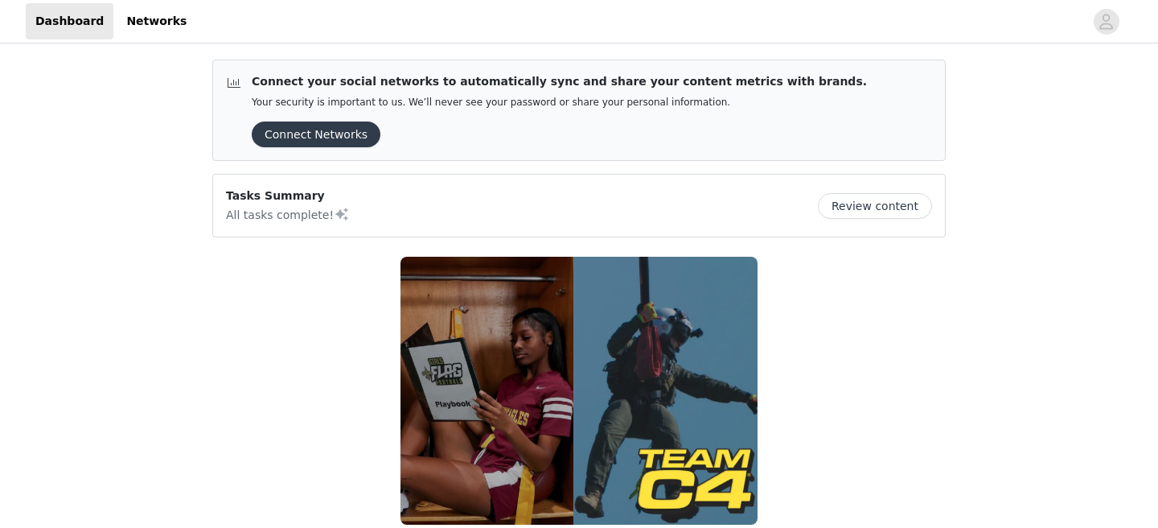
scroll to position [253, 0]
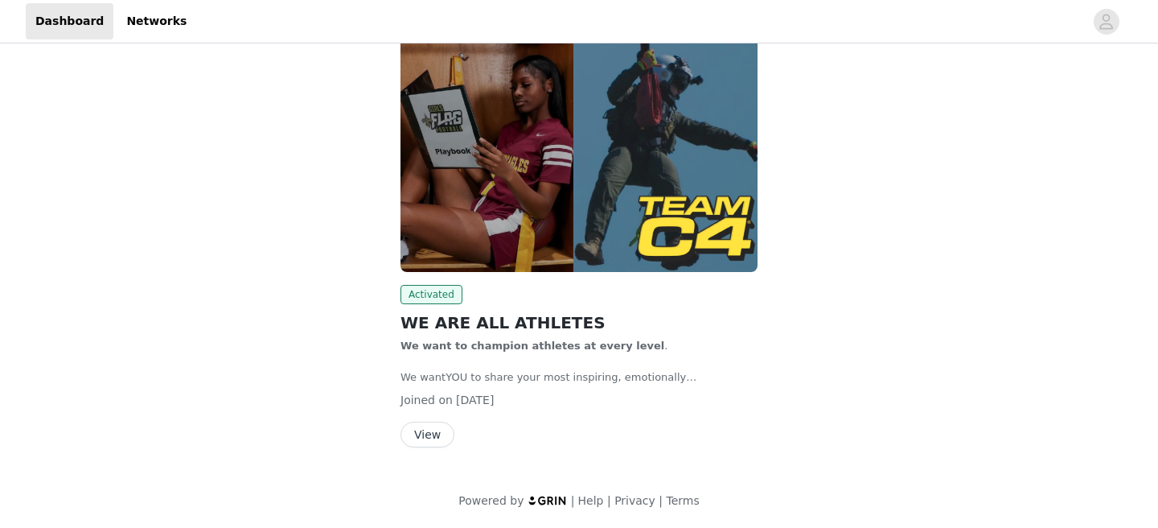
click at [424, 417] on div "Activated WE ARE ALL ATHLETES We want to champion athletes at every level . We …" at bounding box center [578, 366] width 357 height 162
click at [424, 425] on button "View" at bounding box center [427, 434] width 54 height 26
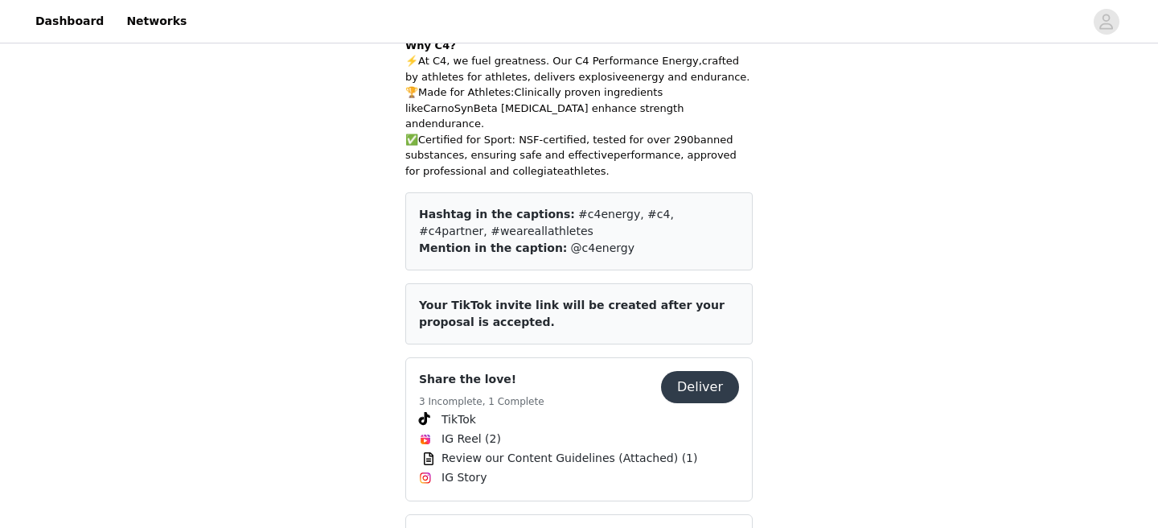
scroll to position [508, 0]
click at [701, 370] on button "Deliver" at bounding box center [700, 386] width 78 height 32
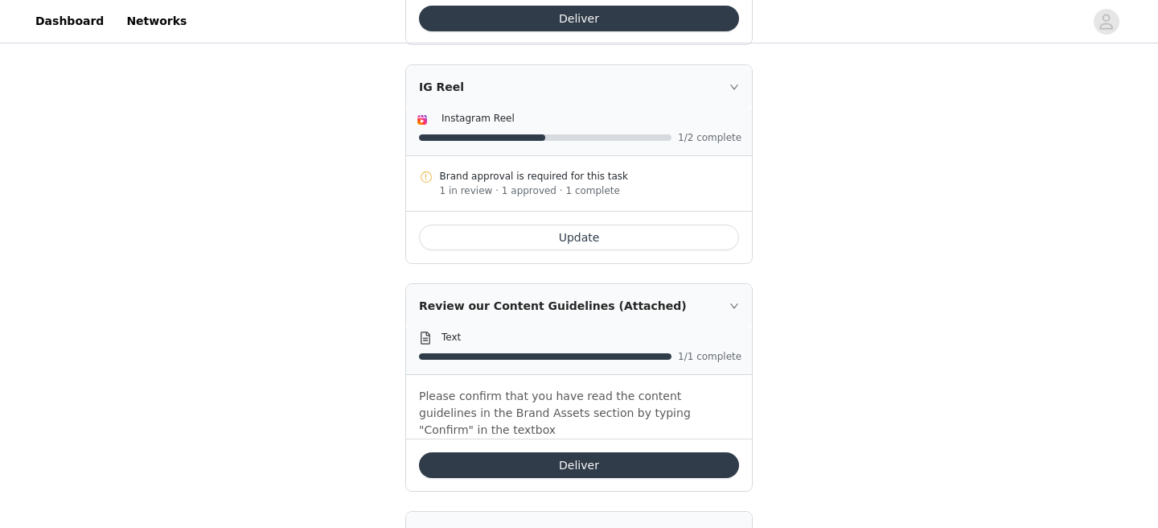
scroll to position [557, 0]
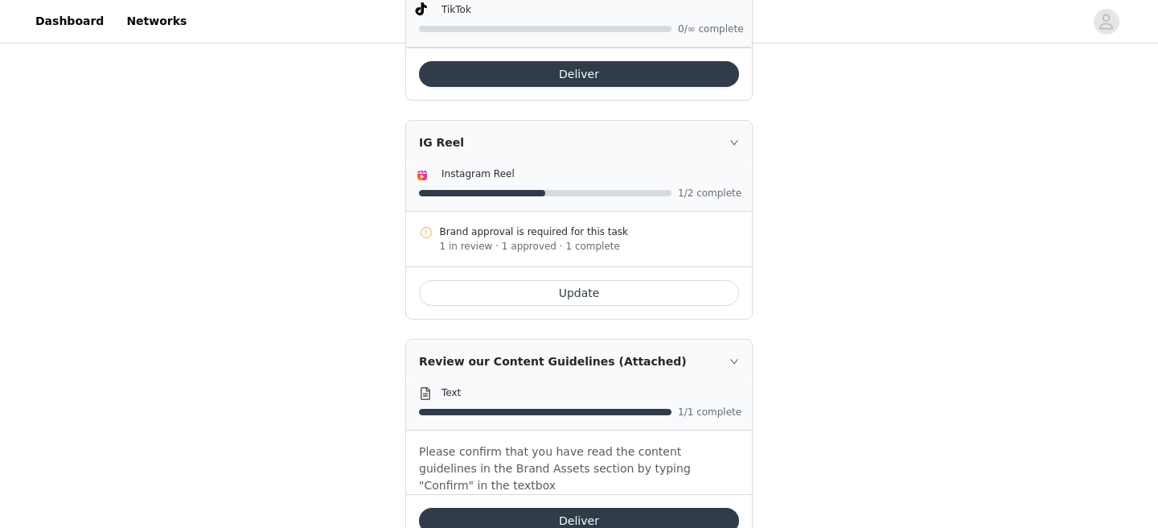
click at [606, 287] on button "Update" at bounding box center [579, 293] width 320 height 26
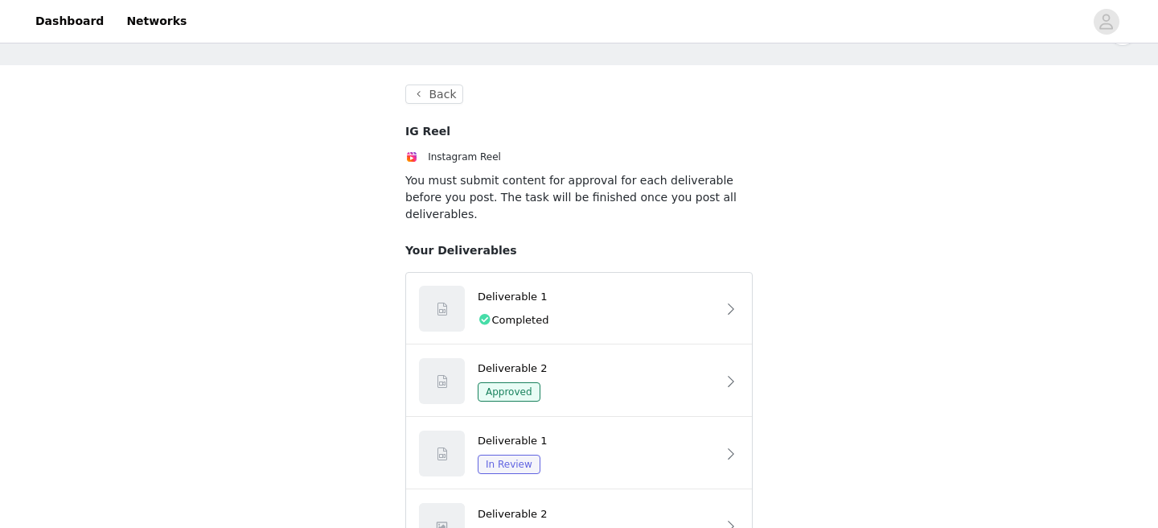
scroll to position [89, 0]
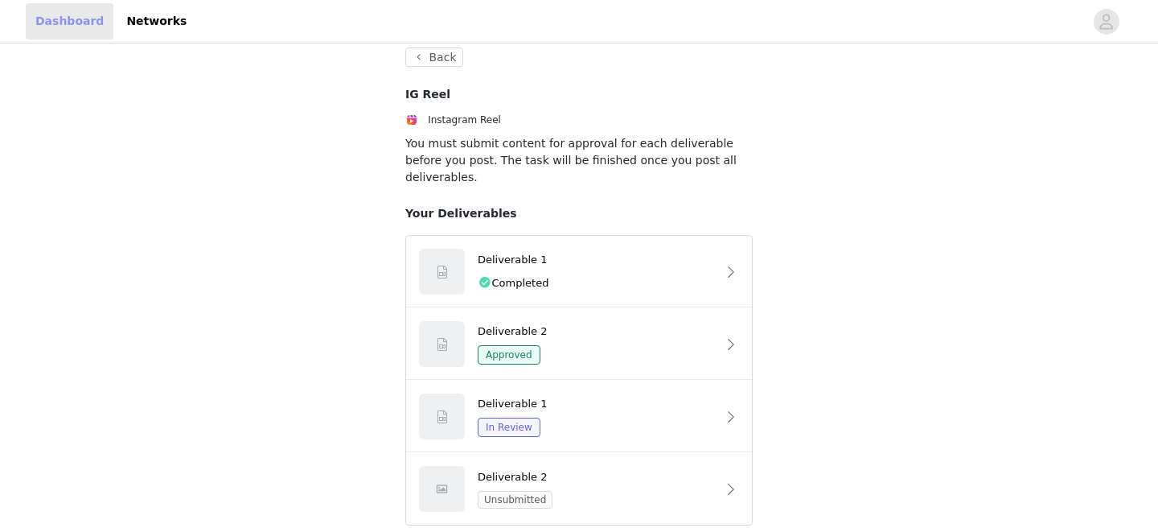
click at [88, 18] on link "Dashboard" at bounding box center [70, 21] width 88 height 36
